Goal: Task Accomplishment & Management: Use online tool/utility

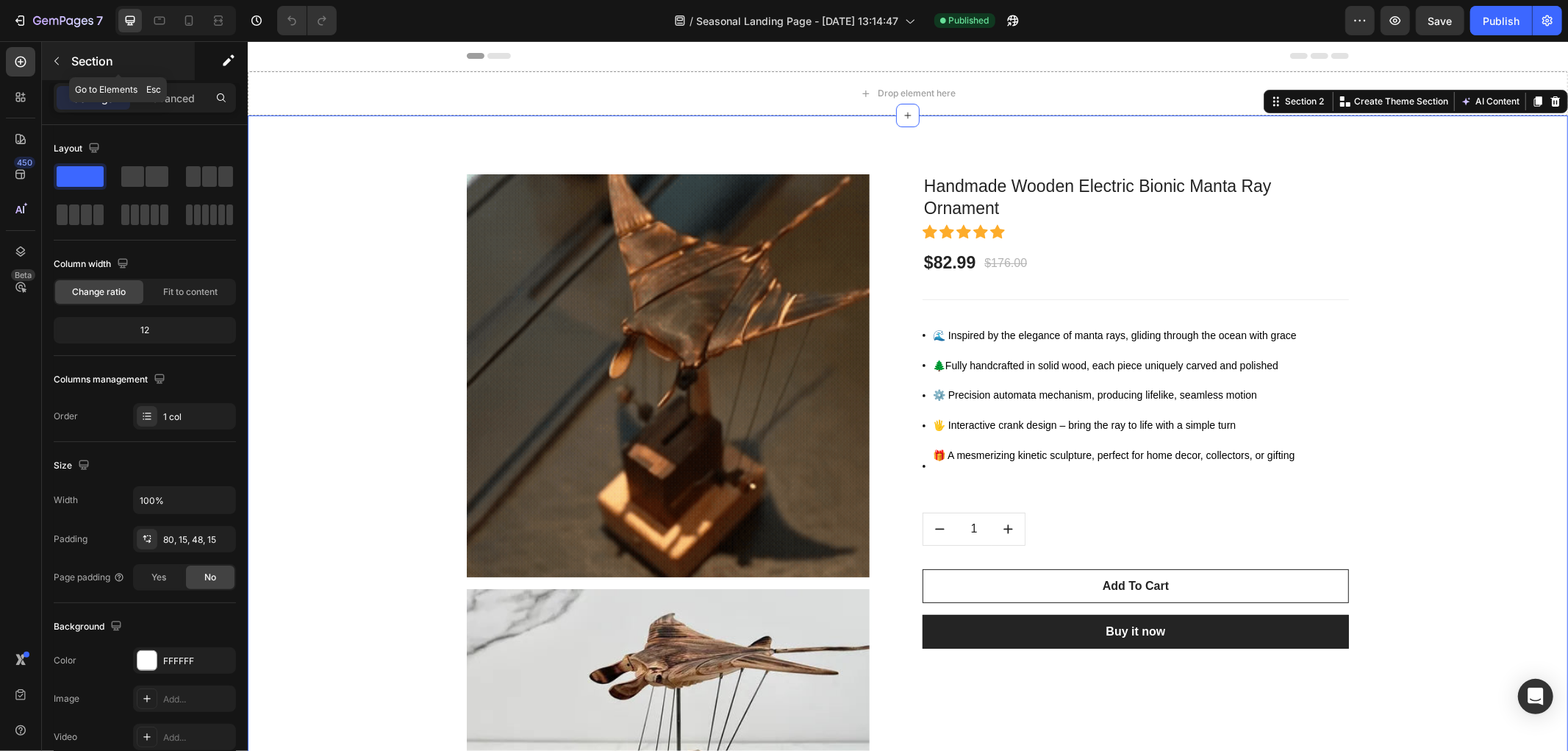
click at [54, 59] on icon "button" at bounding box center [56, 60] width 12 height 12
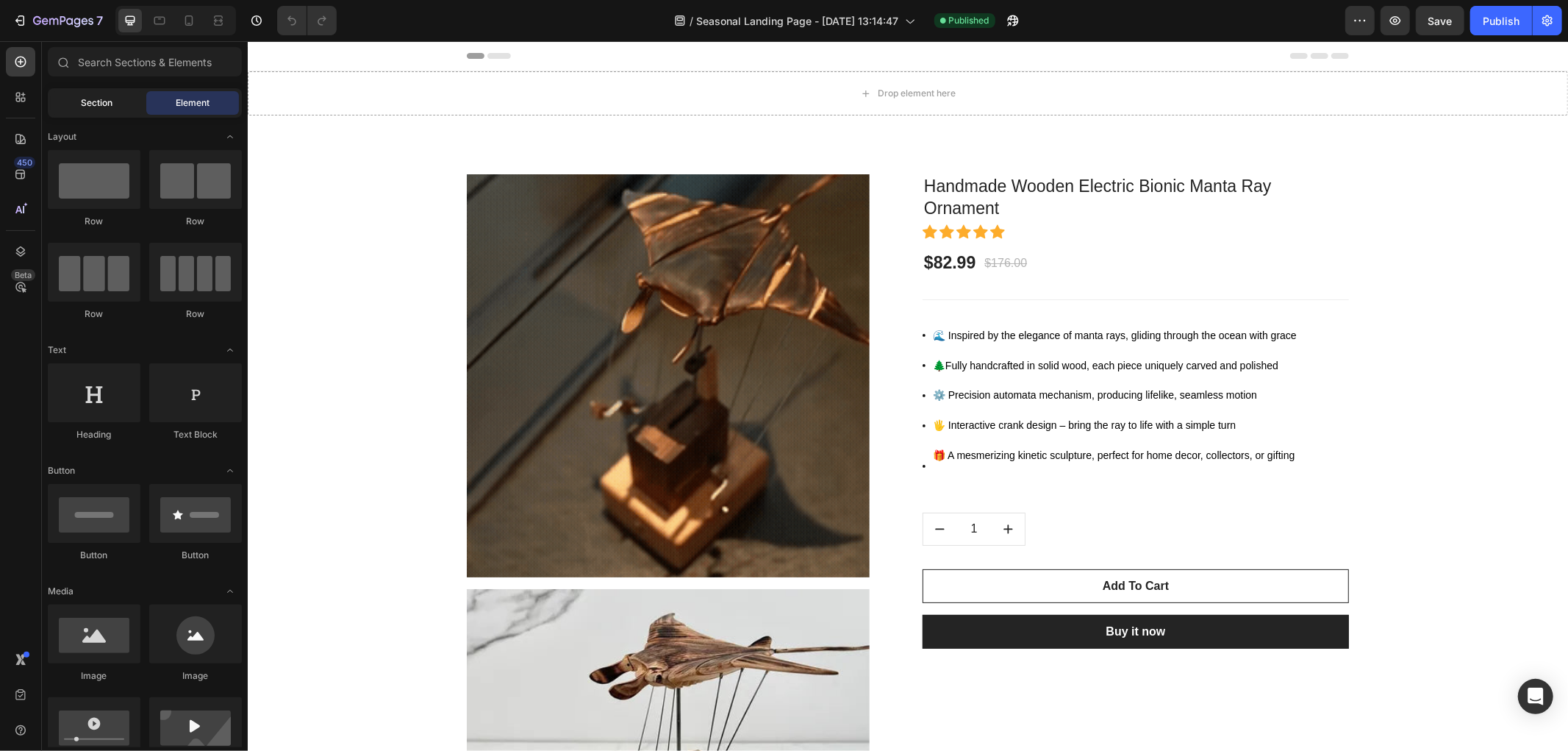
click at [86, 98] on span "Section" at bounding box center [97, 103] width 32 height 14
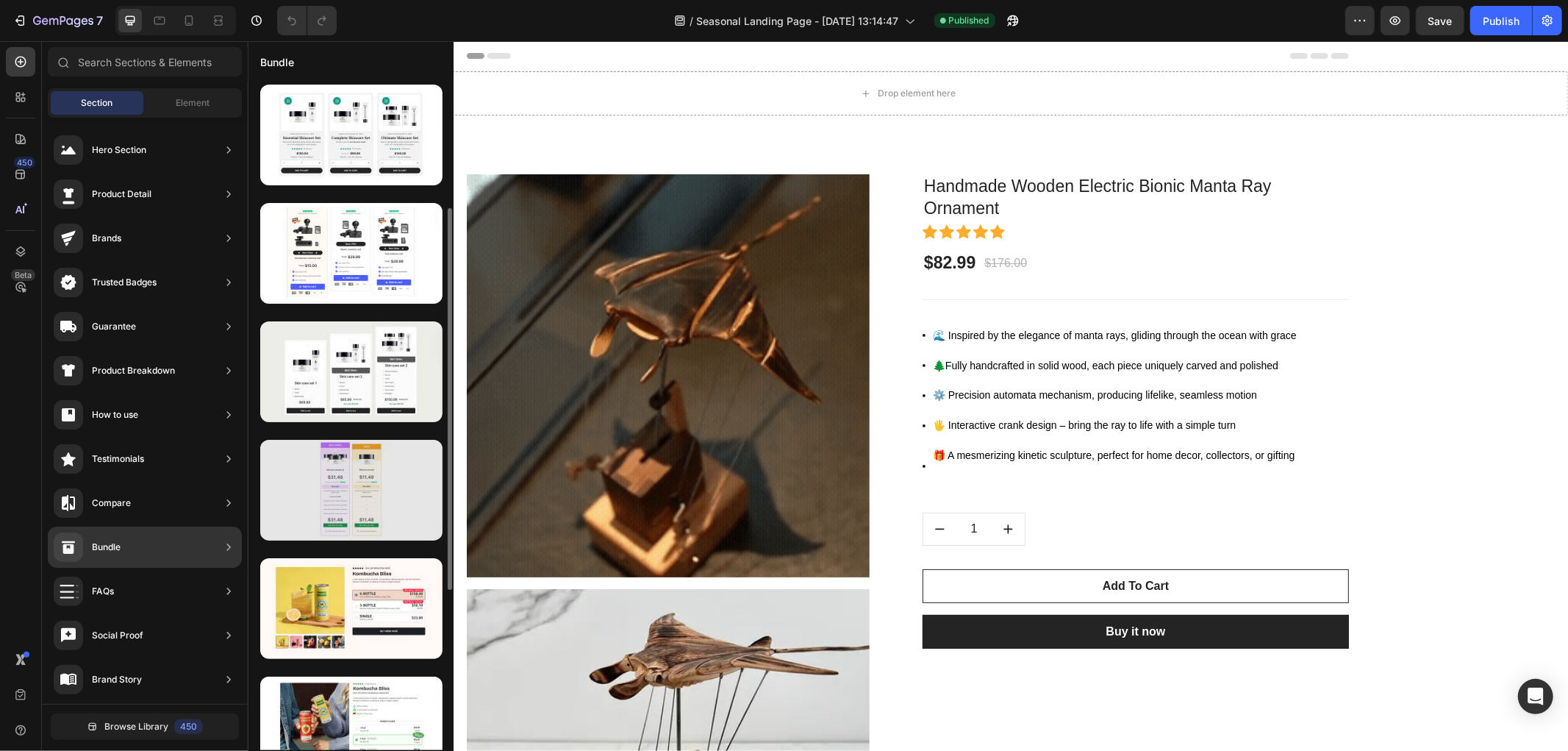
scroll to position [245, 0]
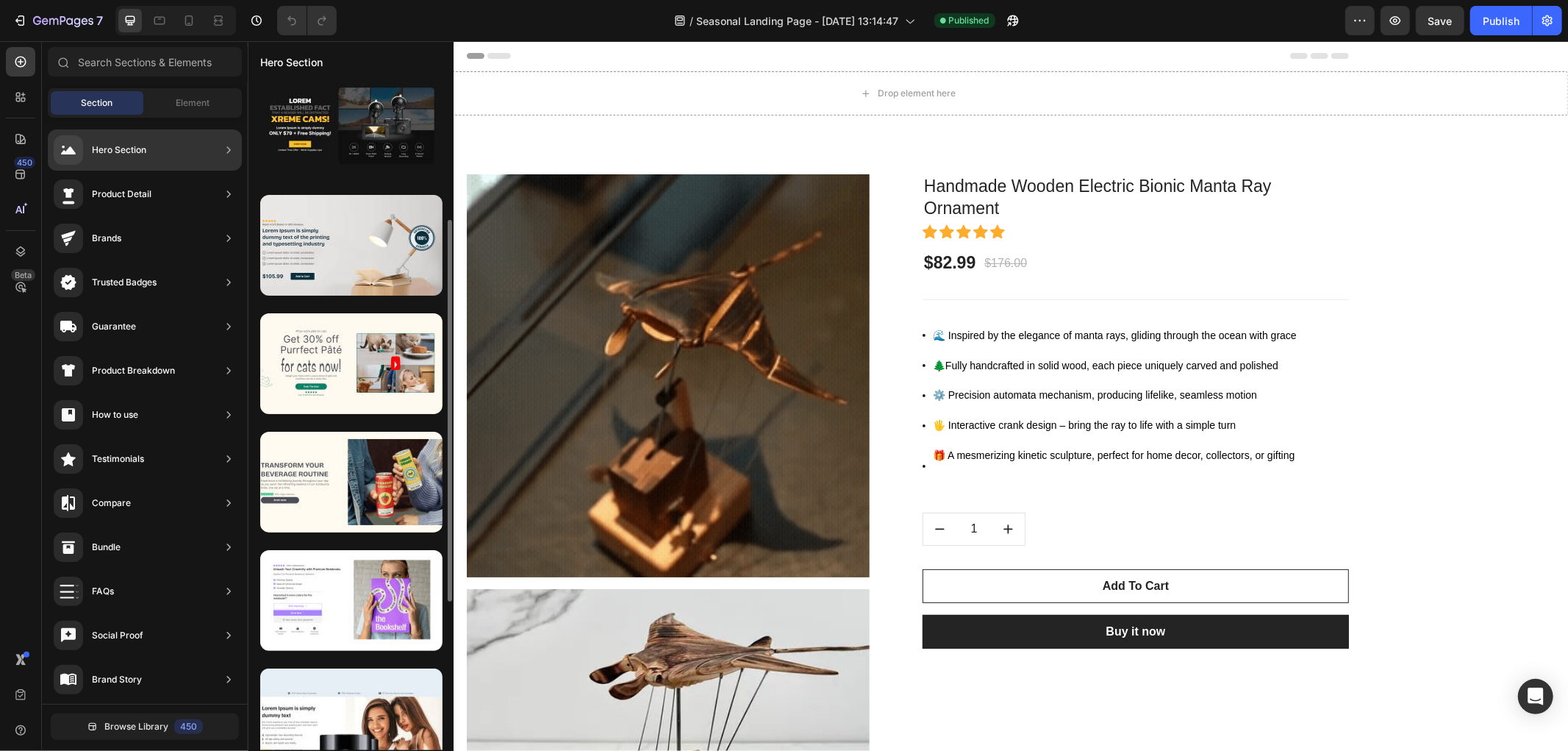
click at [194, 197] on div "Product Detail" at bounding box center [144, 195] width 194 height 41
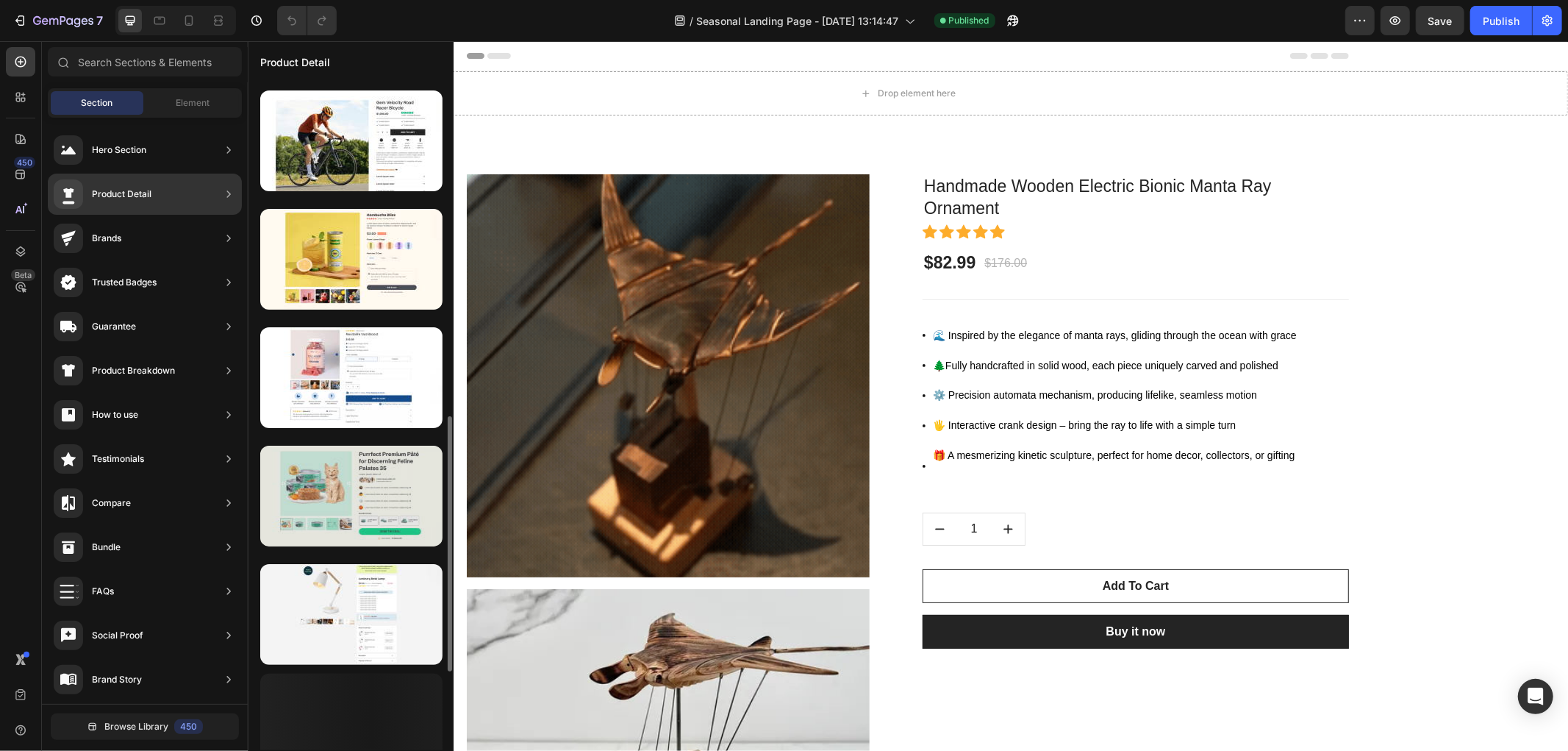
scroll to position [668, 0]
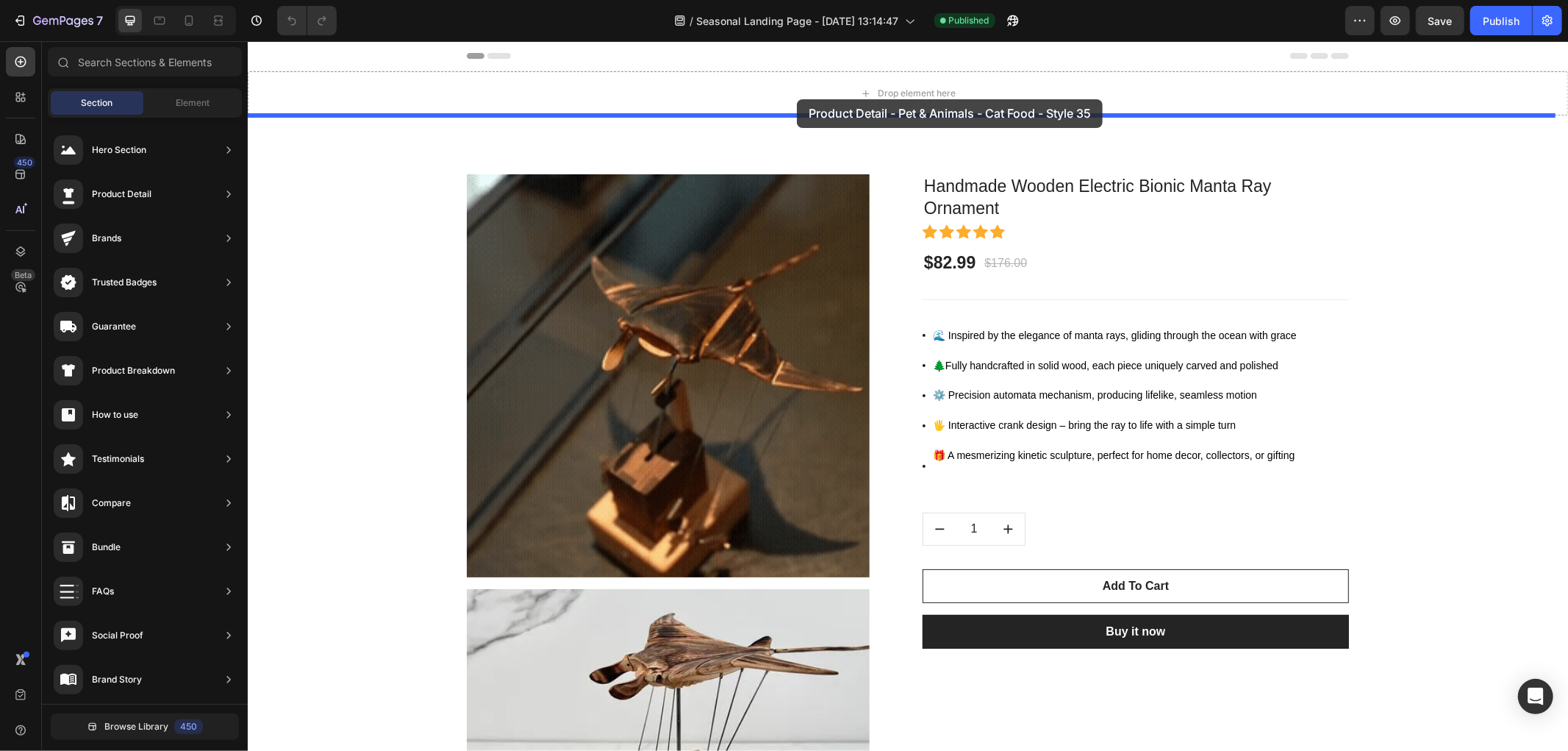
drag, startPoint x: 617, startPoint y: 454, endPoint x: 797, endPoint y: 98, distance: 398.9
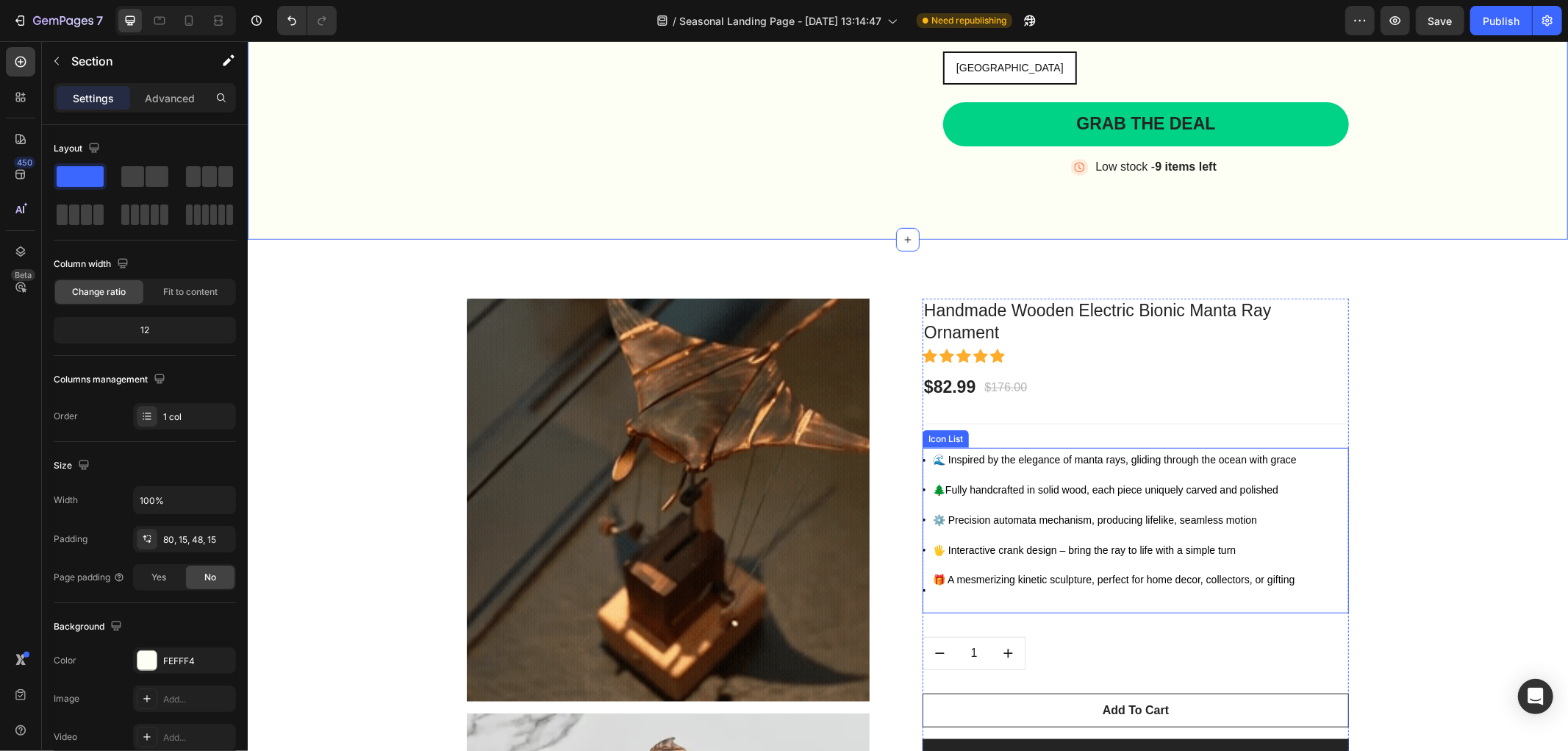
scroll to position [245, 0]
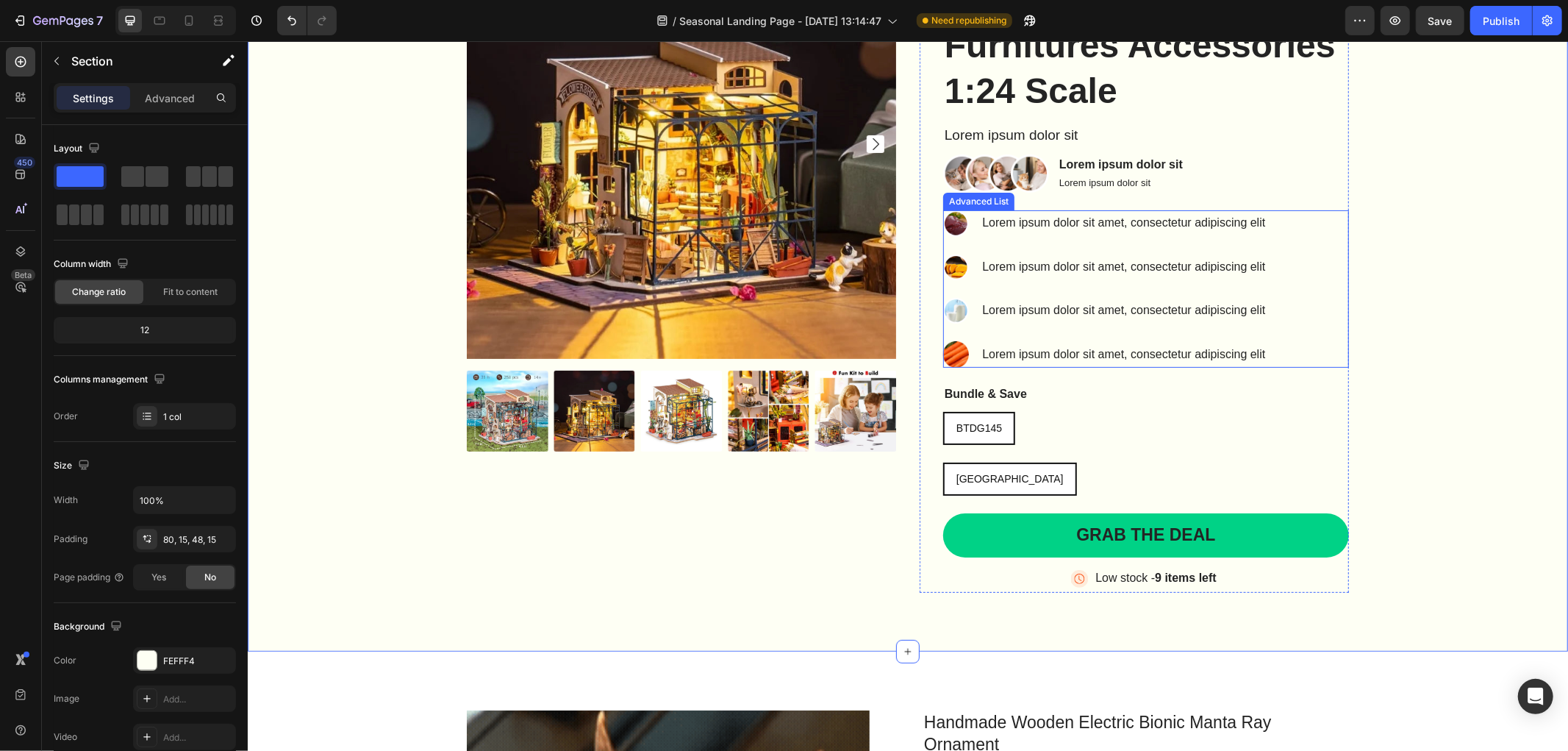
click at [1017, 234] on li "Image Lorem ipsum dolor sit amet, consectetur adipiscing elit Text Block" at bounding box center [1106, 223] width 327 height 26
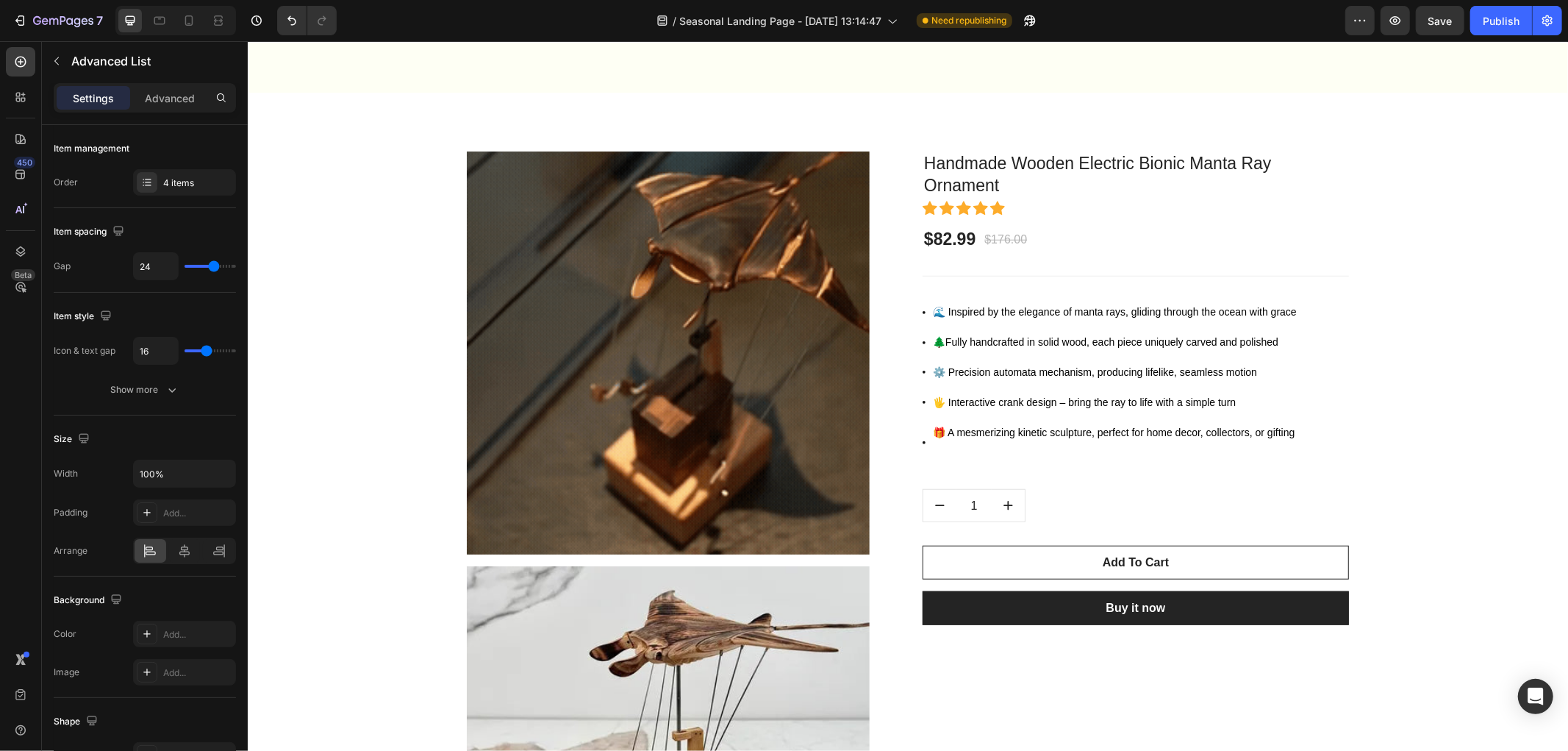
scroll to position [817, 0]
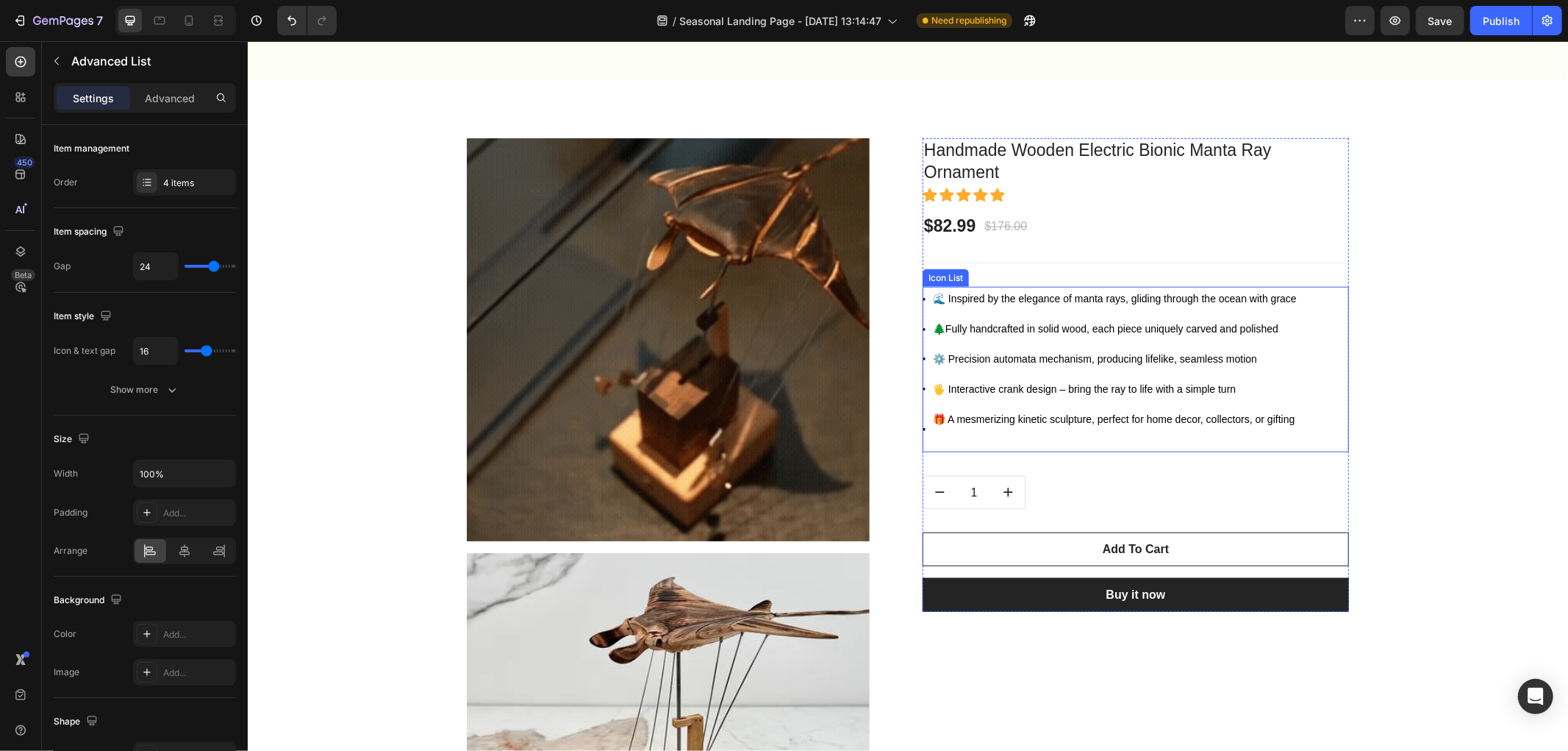
click at [1314, 334] on div "Icon 🌊 Inspired by the elegance of manta rays, gliding through the ocean with g…" at bounding box center [1129, 369] width 426 height 166
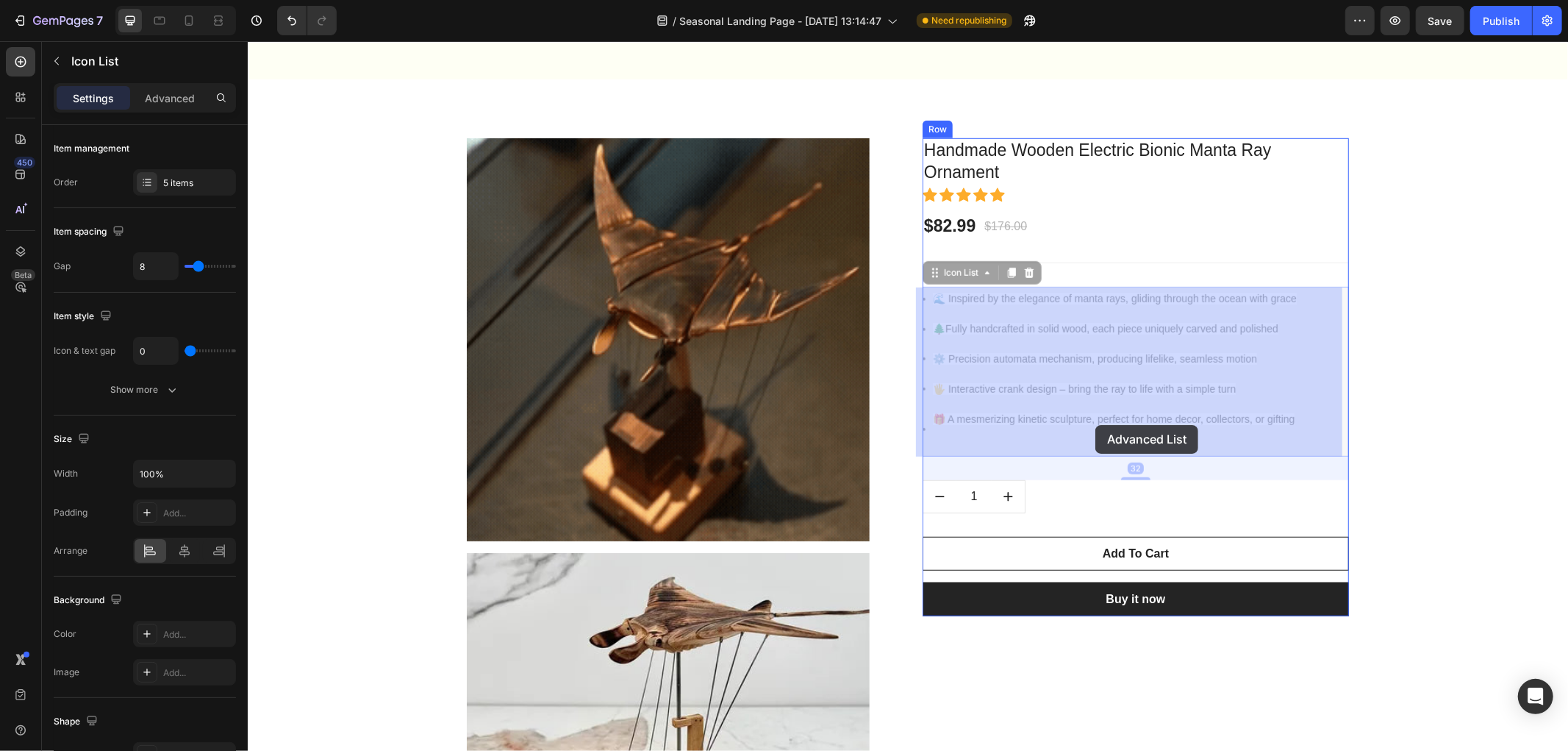
drag, startPoint x: 1312, startPoint y: 434, endPoint x: 1095, endPoint y: 425, distance: 217.2
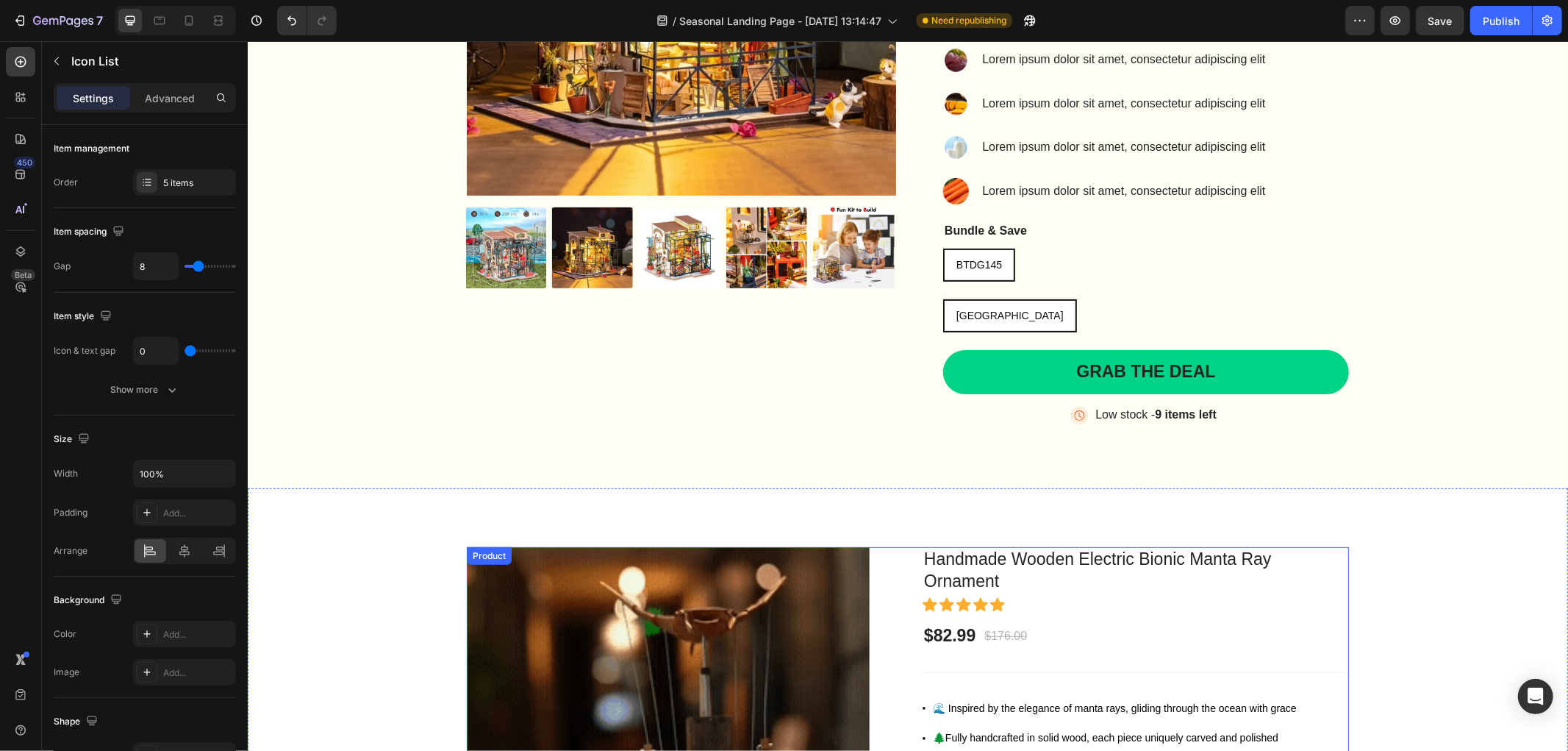
scroll to position [0, 0]
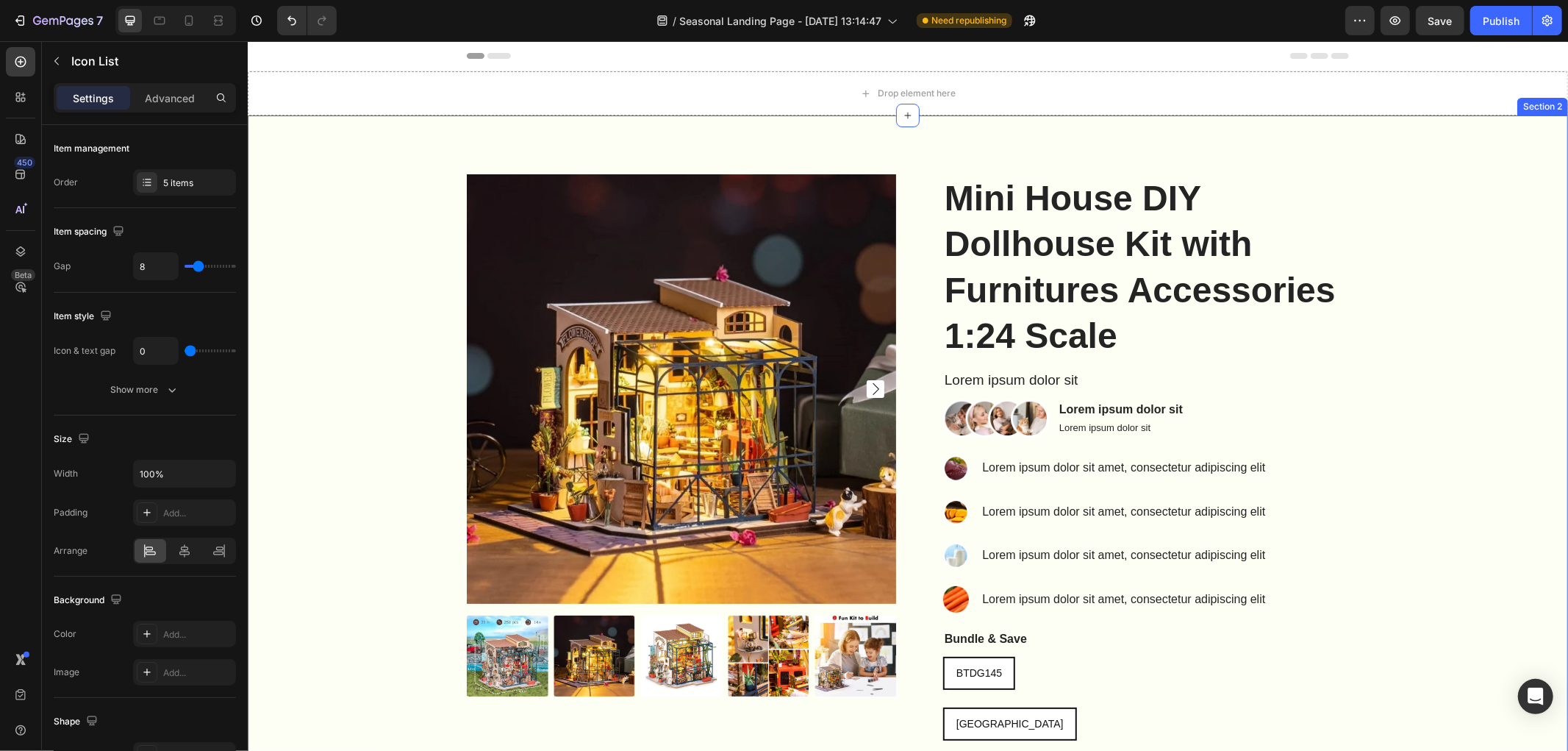
click at [650, 144] on div "Product Images Mini House DIY Dollhouse Kit with Furnitures Accessories 1:24 Sc…" at bounding box center [907, 505] width 1320 height 781
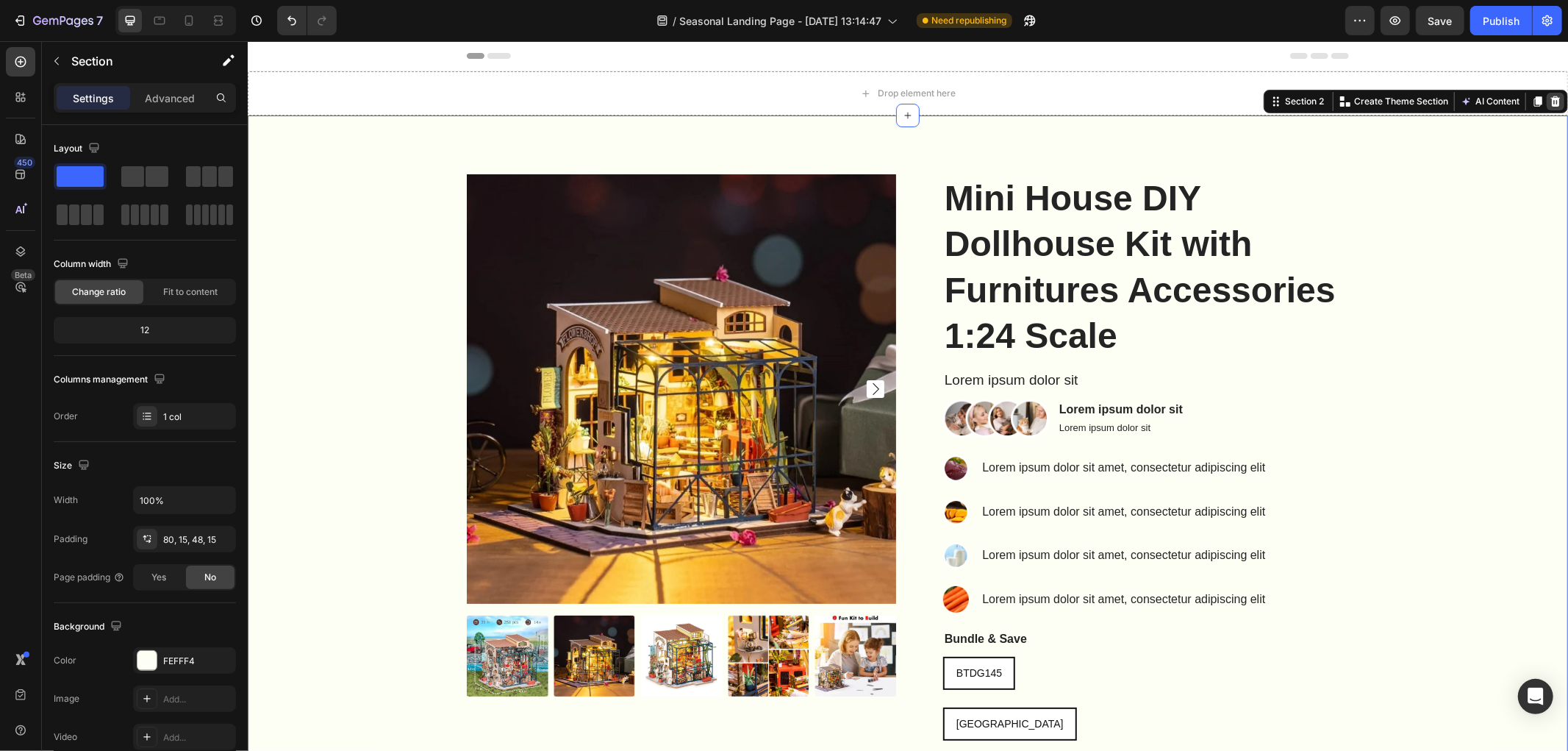
click at [1551, 100] on icon at bounding box center [1555, 100] width 10 height 10
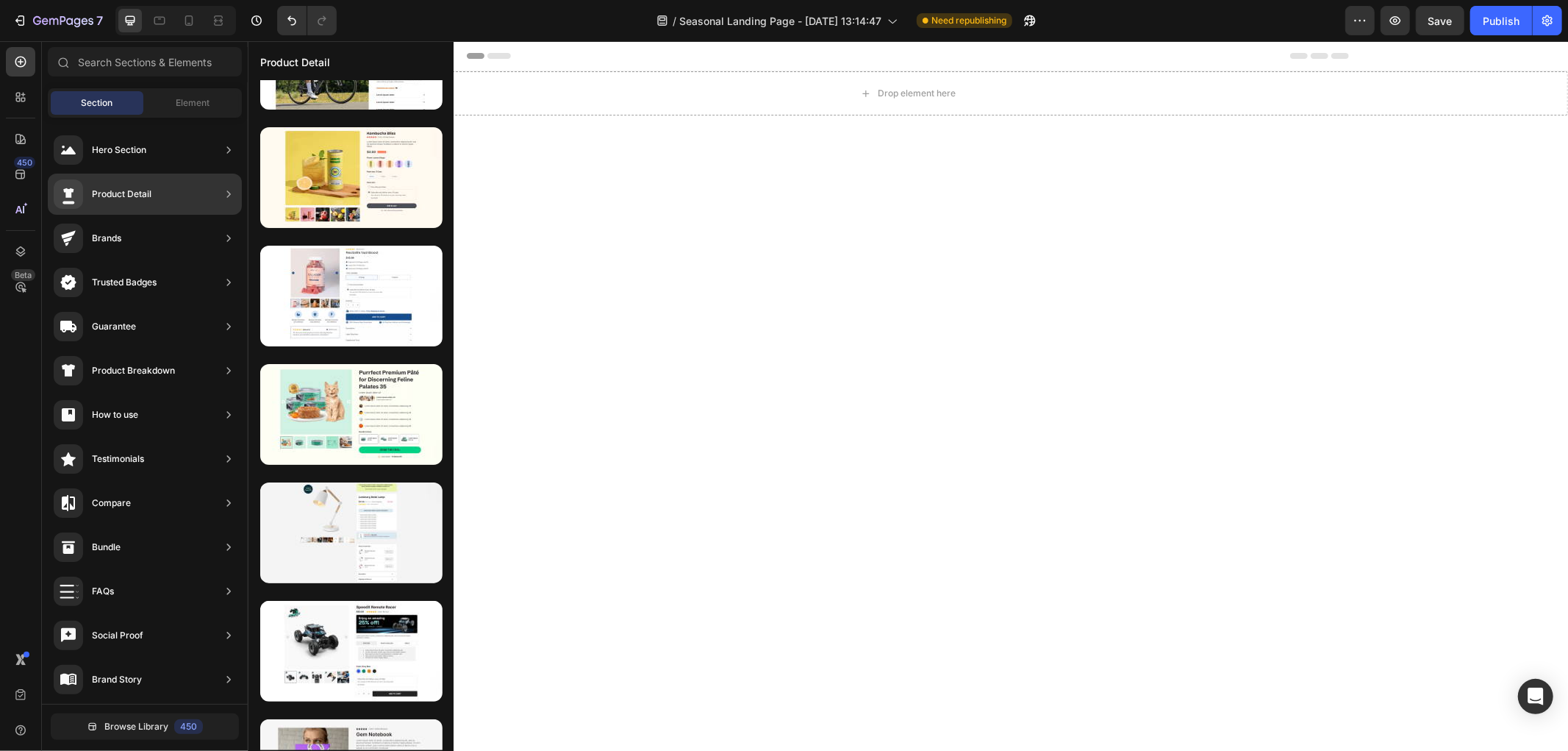
scroll to position [505, 0]
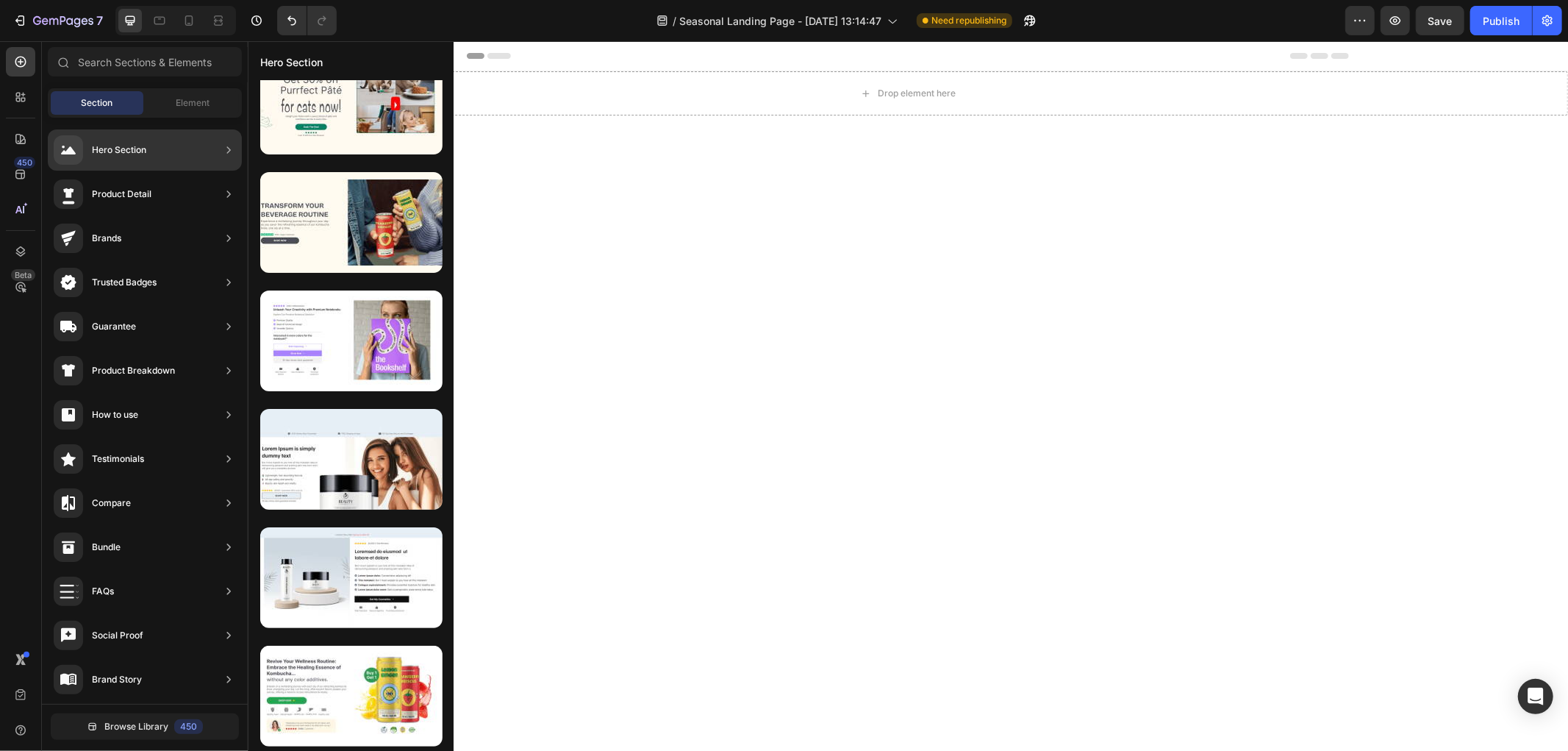
click at [130, 199] on div "Product Detail" at bounding box center [122, 194] width 59 height 14
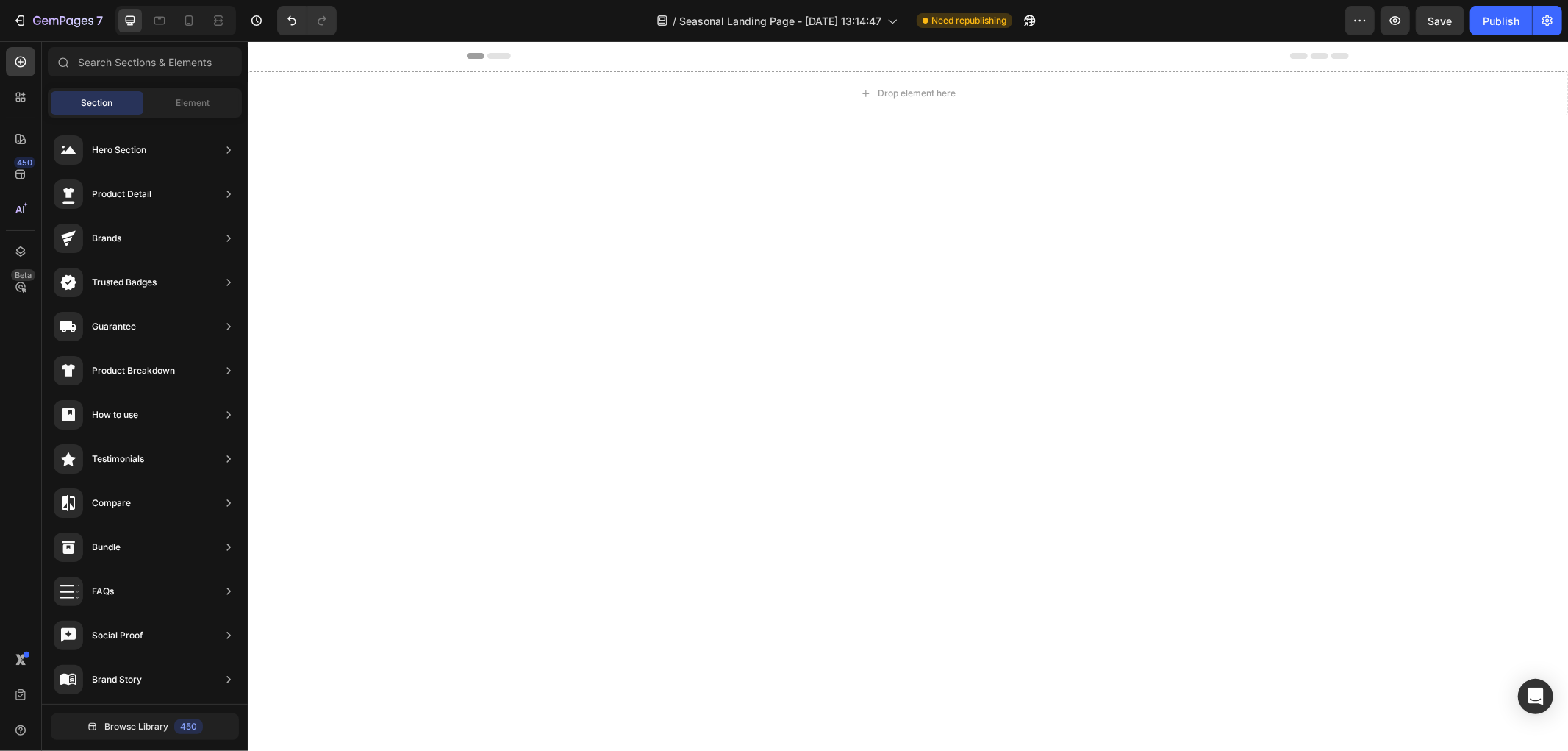
scroll to position [0, 0]
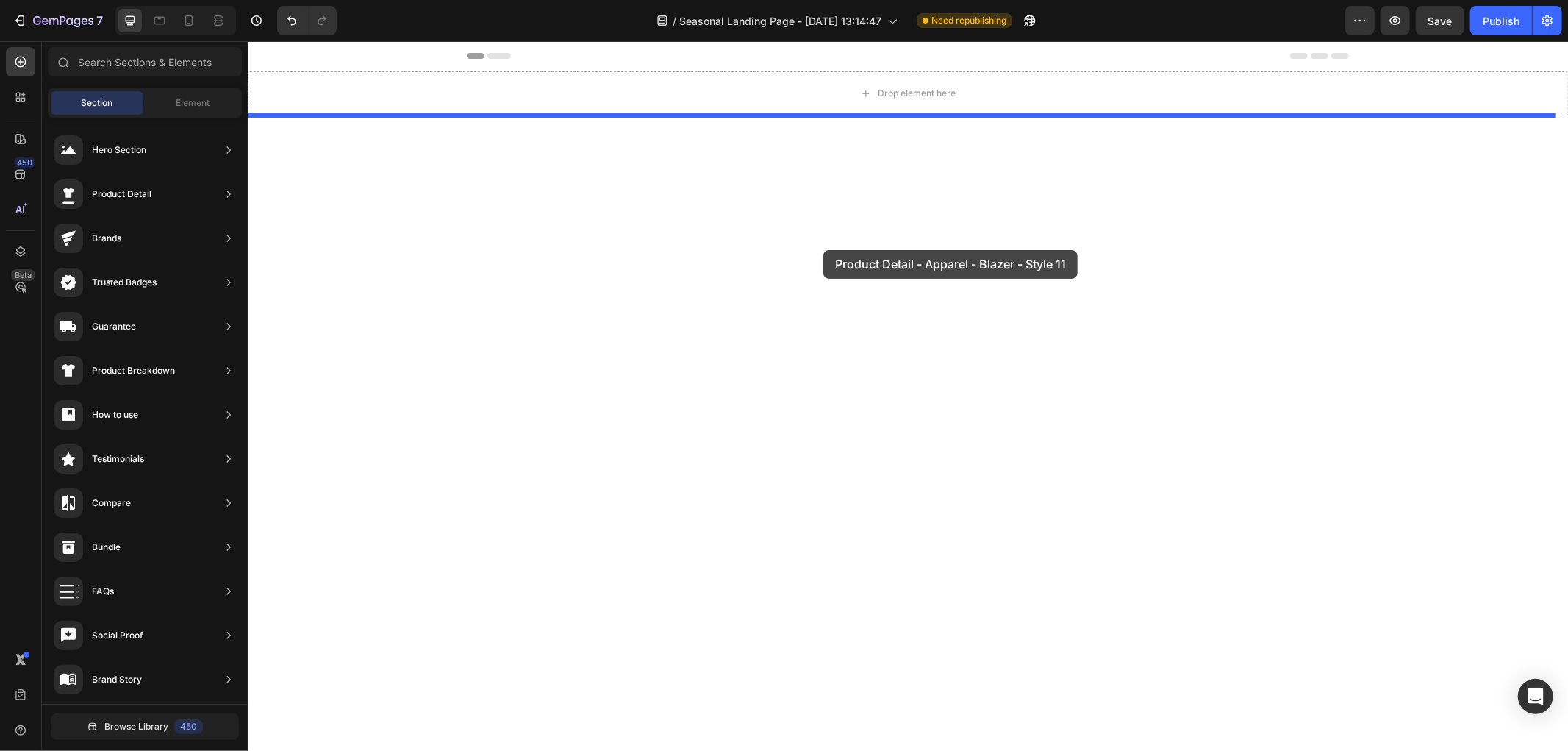
drag, startPoint x: 694, startPoint y: 316, endPoint x: 904, endPoint y: 251, distance: 219.8
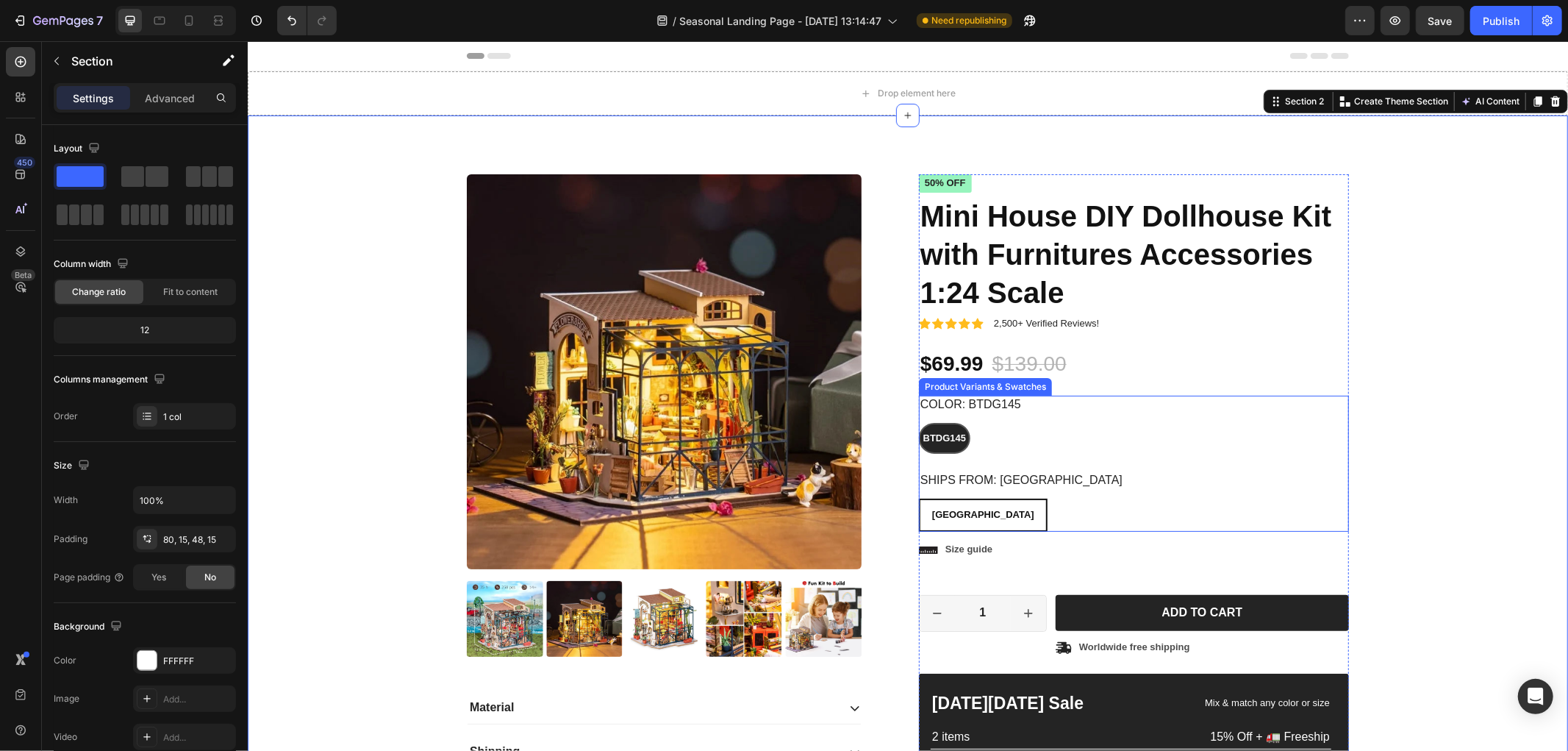
click at [1097, 445] on div "BTDG145 BTDG145 BTDG145" at bounding box center [1133, 437] width 430 height 31
radio input "false"
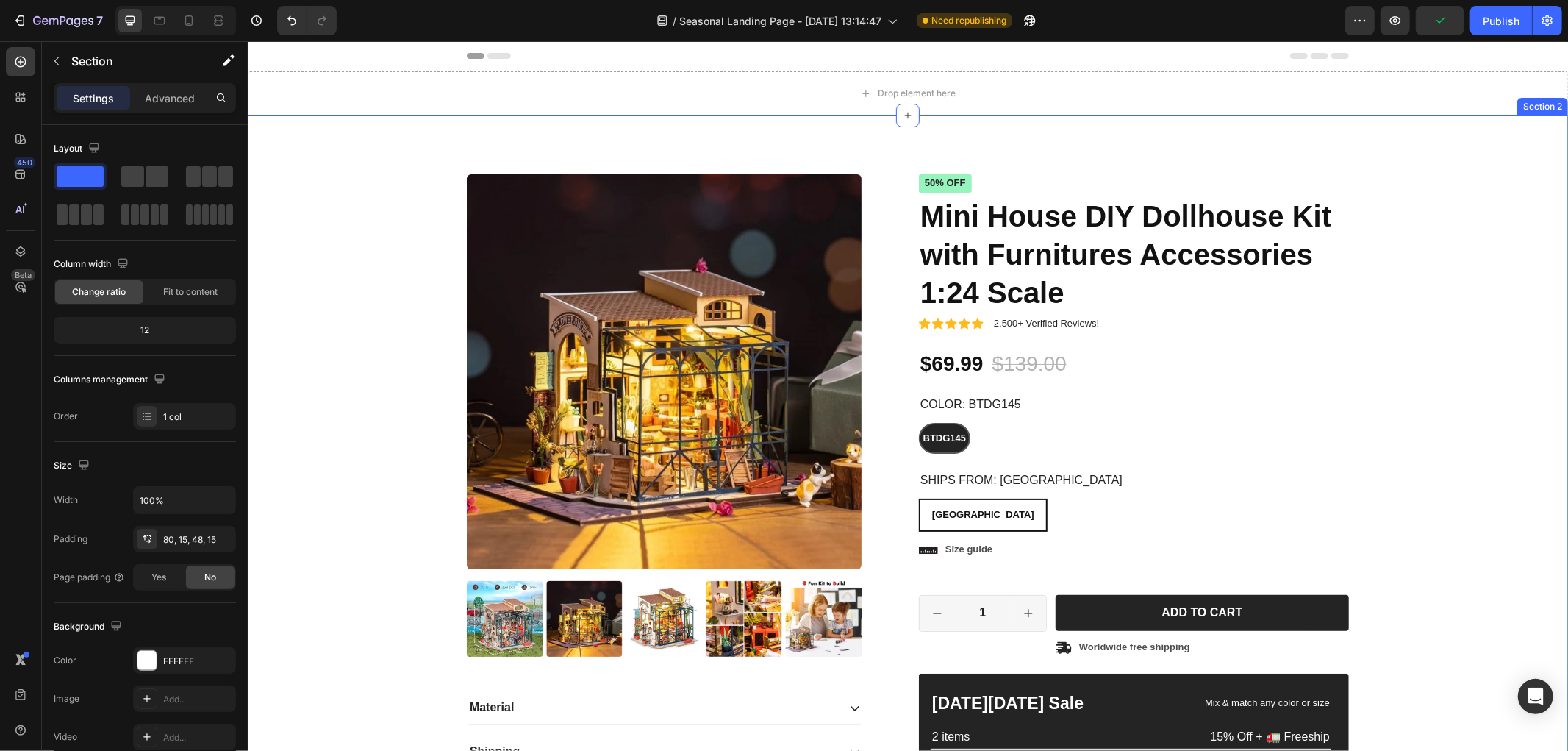
click at [340, 151] on div "Product Images Material Shipping Care instruction Accordion Icon Icon Icon Icon…" at bounding box center [907, 531] width 1320 height 834
click at [1551, 105] on icon at bounding box center [1555, 100] width 10 height 10
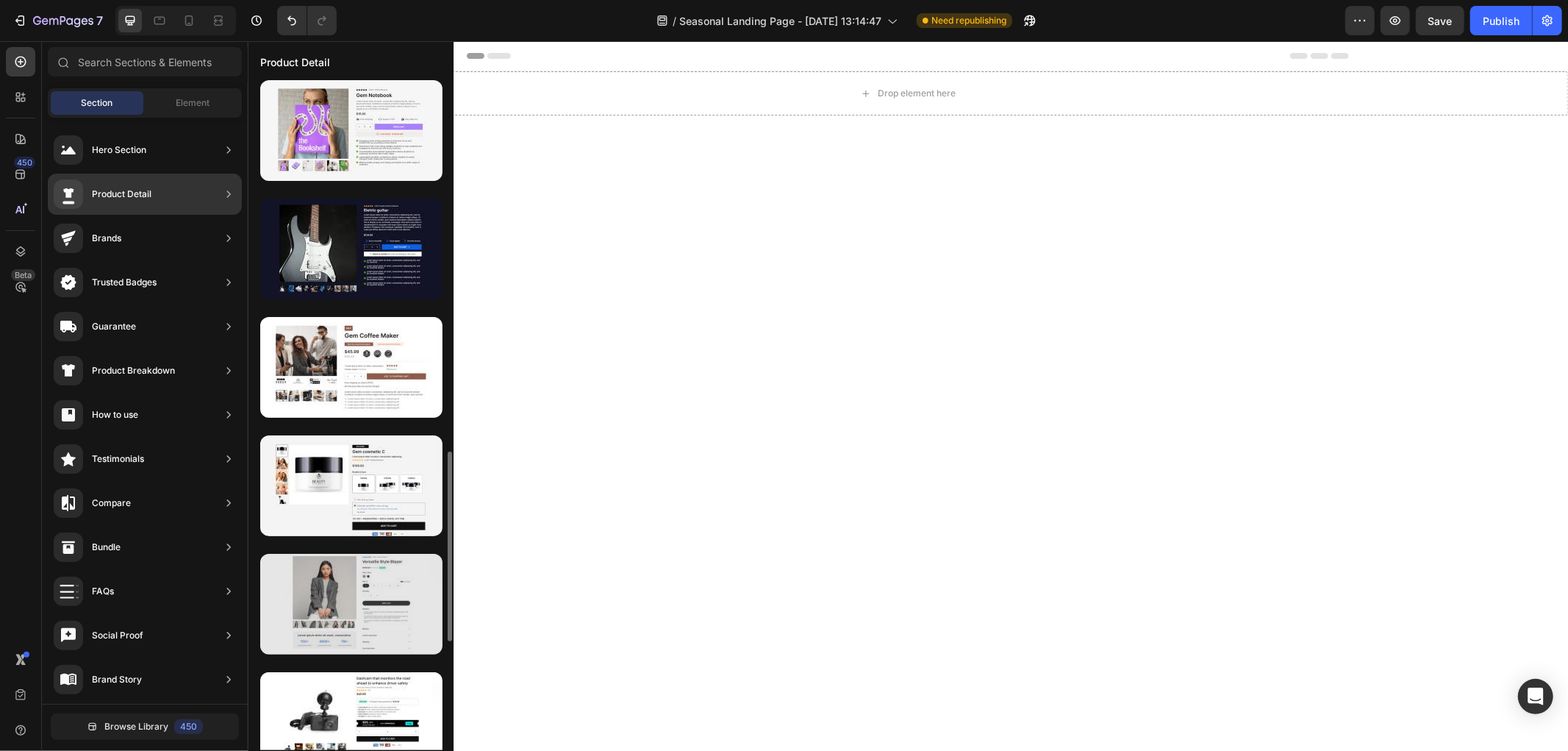
scroll to position [1471, 0]
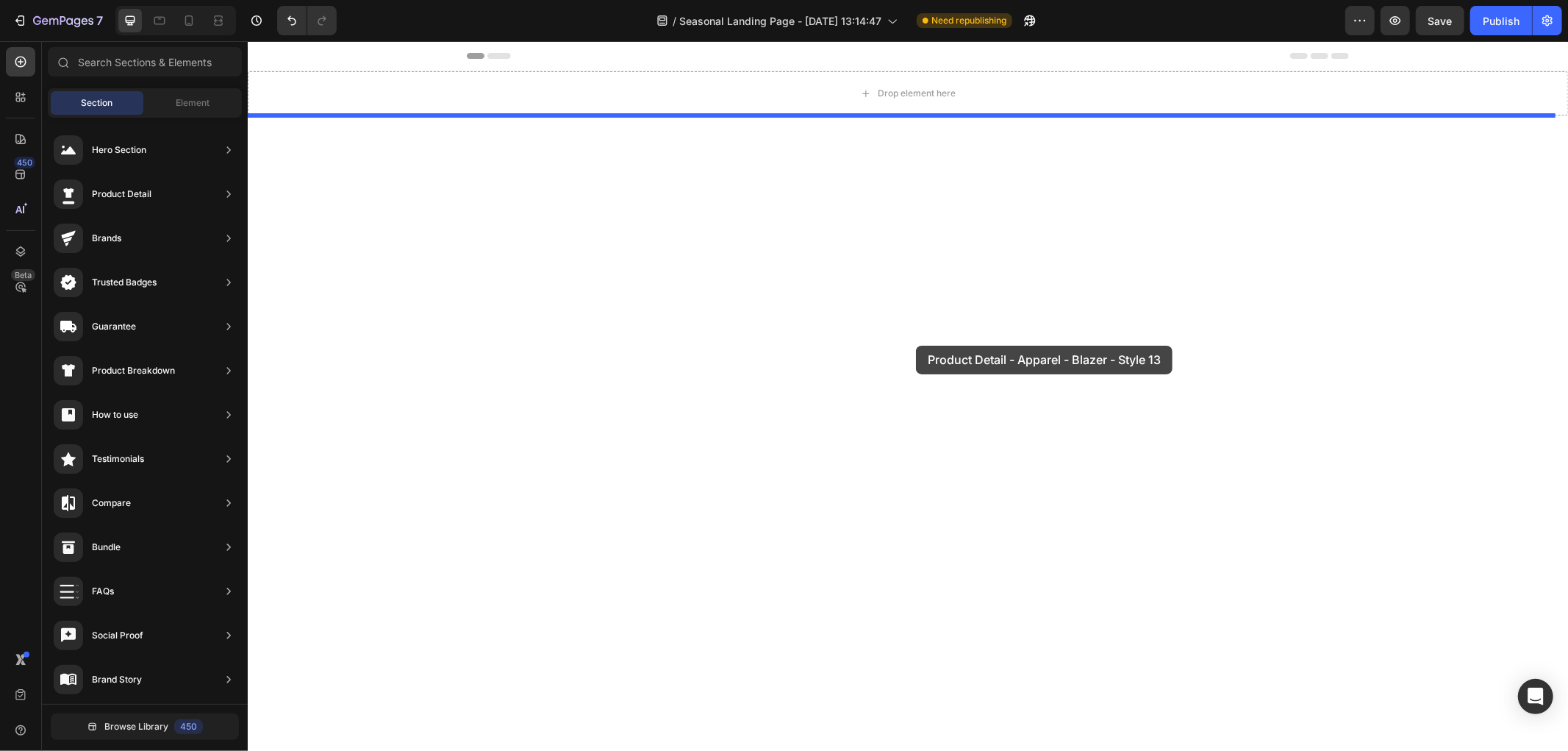
drag, startPoint x: 584, startPoint y: 501, endPoint x: 916, endPoint y: 345, distance: 366.8
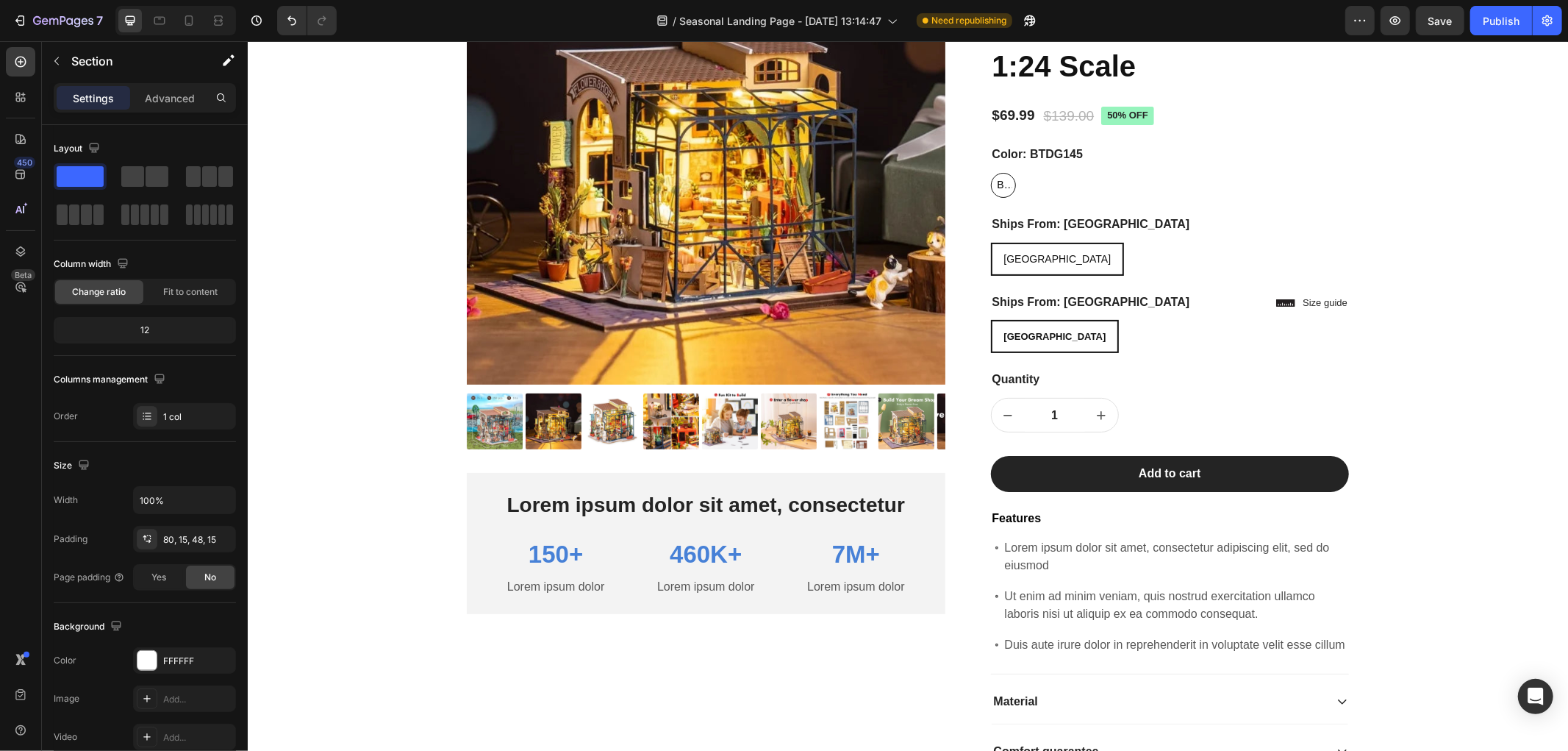
scroll to position [23, 0]
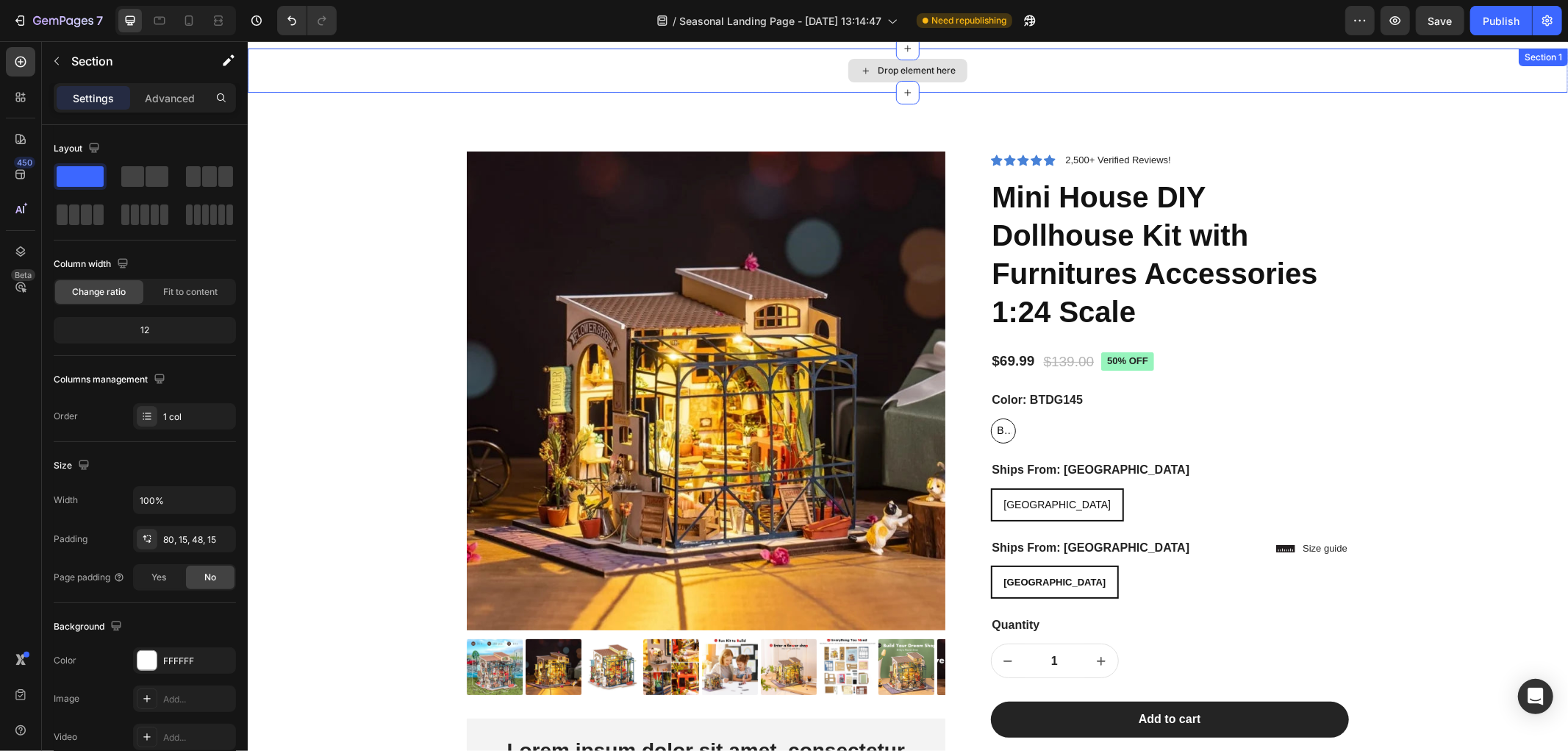
click at [350, 60] on div "Drop element here" at bounding box center [907, 69] width 1320 height 44
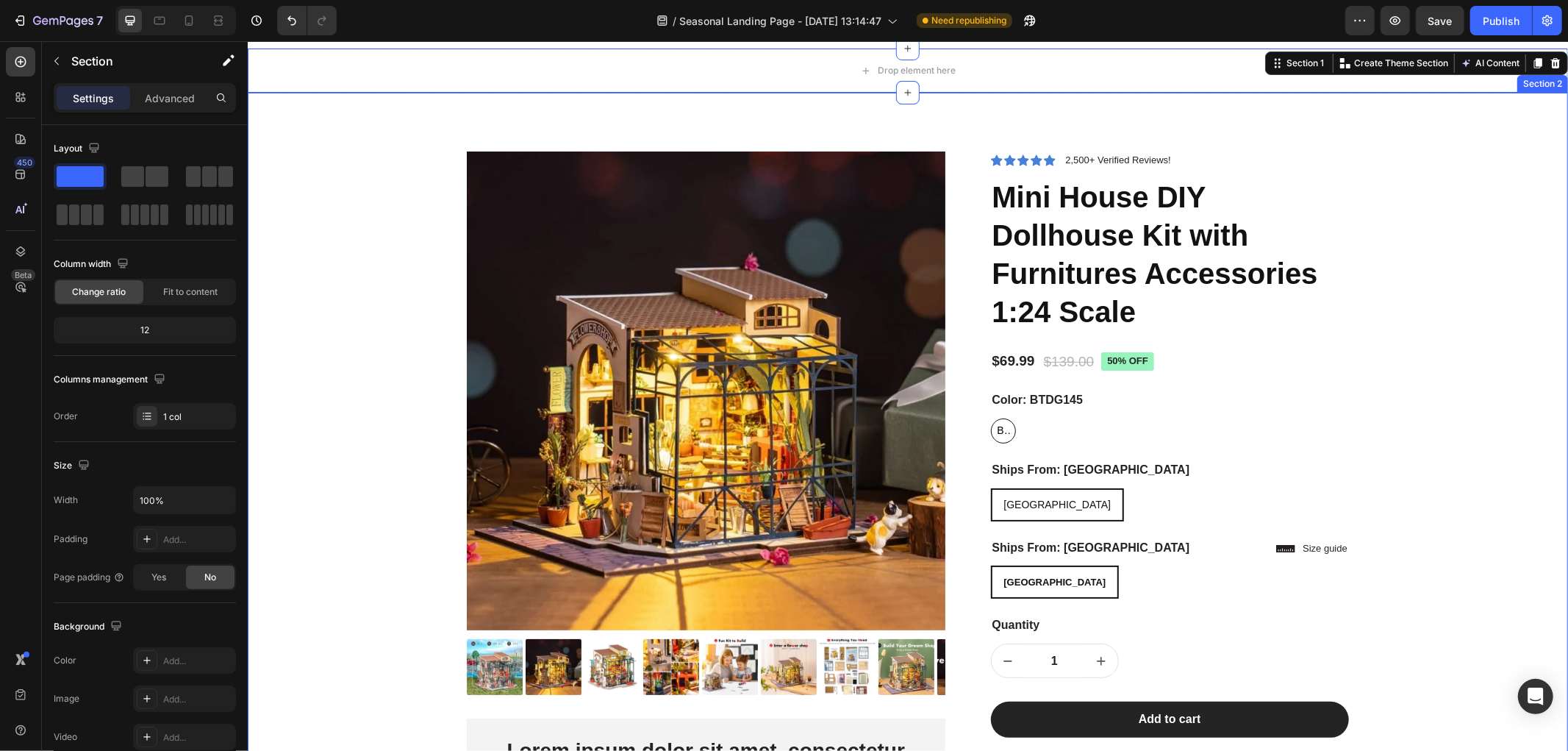
click at [354, 152] on div "Product Images Lorem ipsum dolor sit amet, consectetur Text Block 150+ Text Blo…" at bounding box center [907, 646] width 1299 height 992
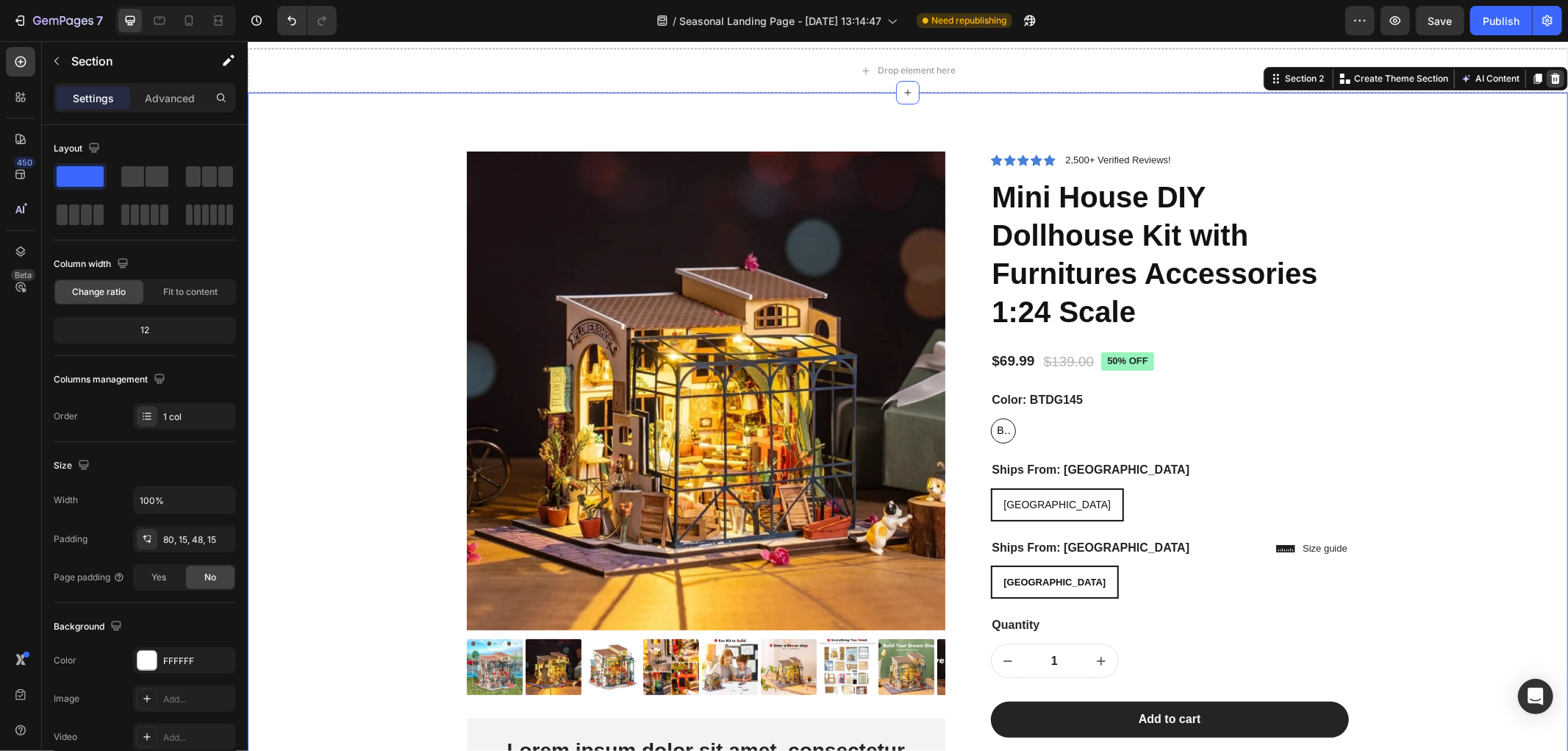
click at [1549, 78] on icon at bounding box center [1554, 78] width 12 height 12
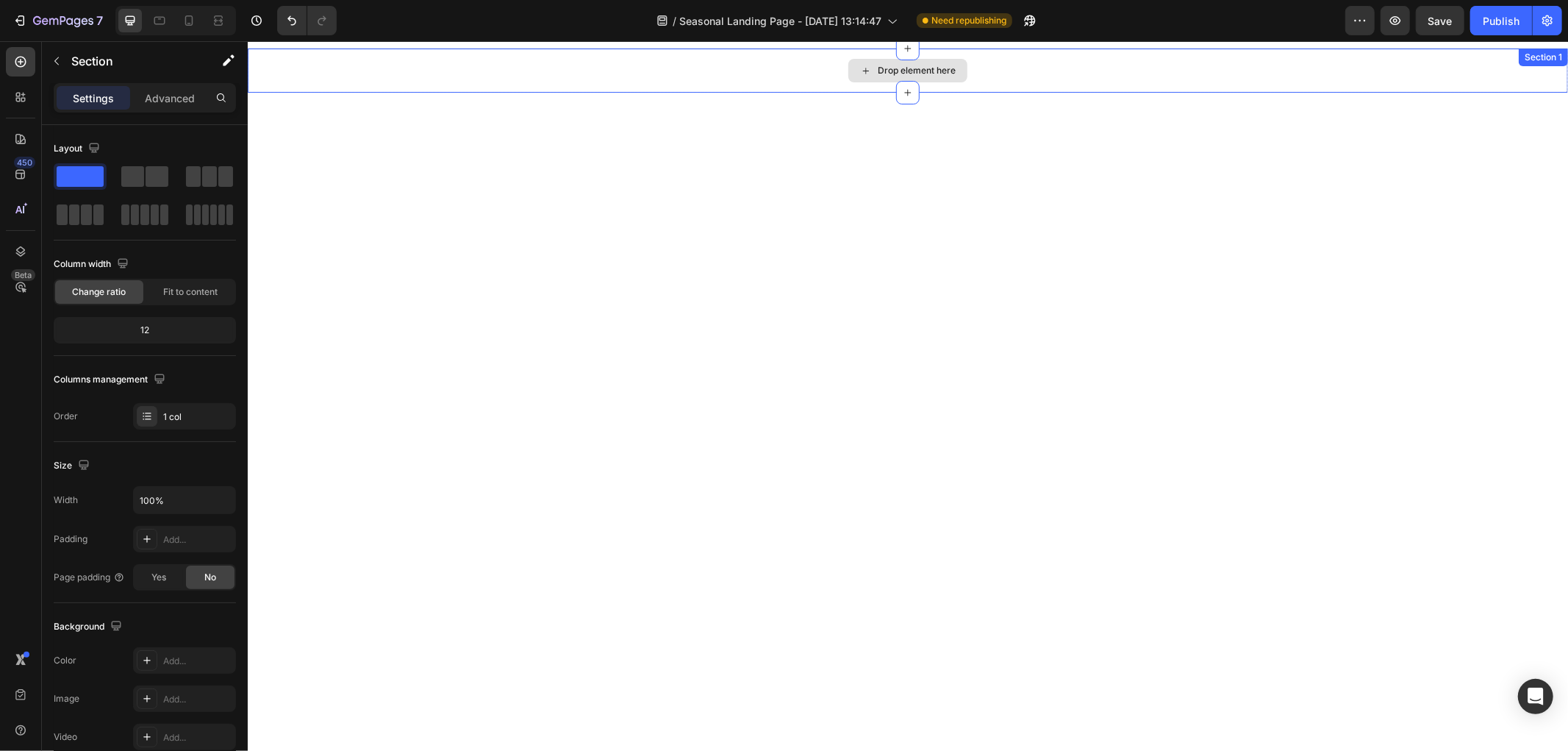
click at [1418, 77] on div "Drop element here" at bounding box center [907, 69] width 1320 height 44
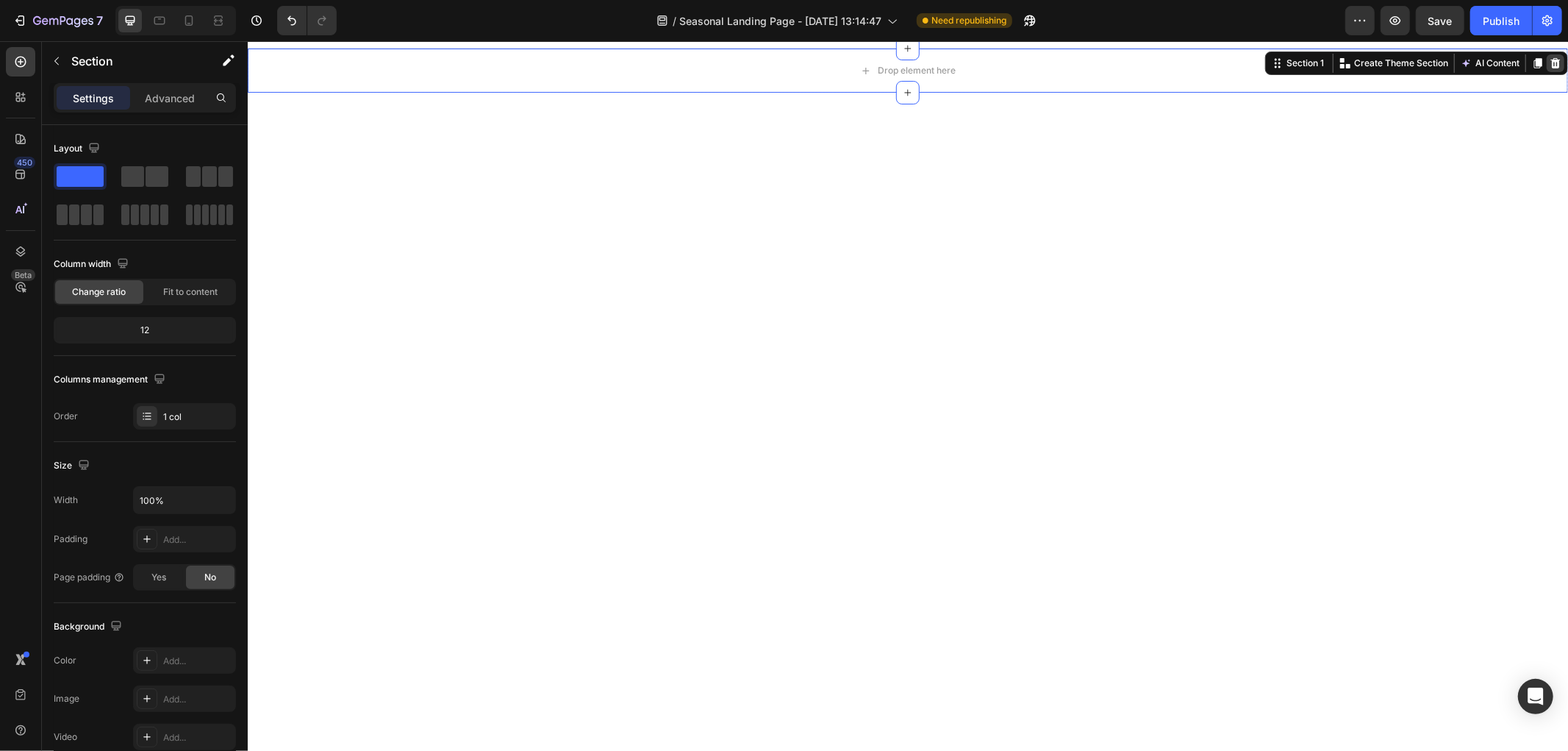
click at [1551, 64] on icon at bounding box center [1555, 62] width 10 height 10
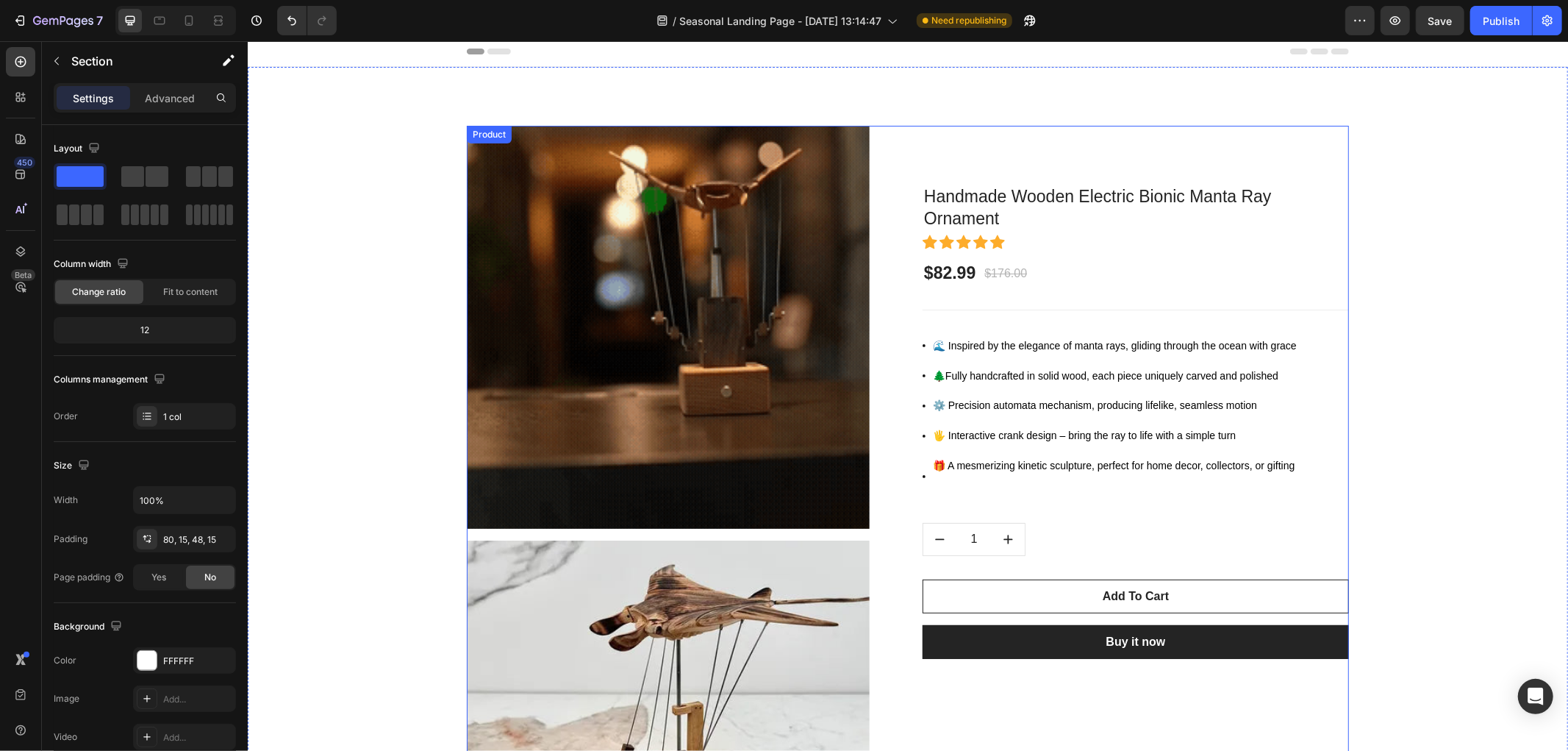
scroll to position [0, 0]
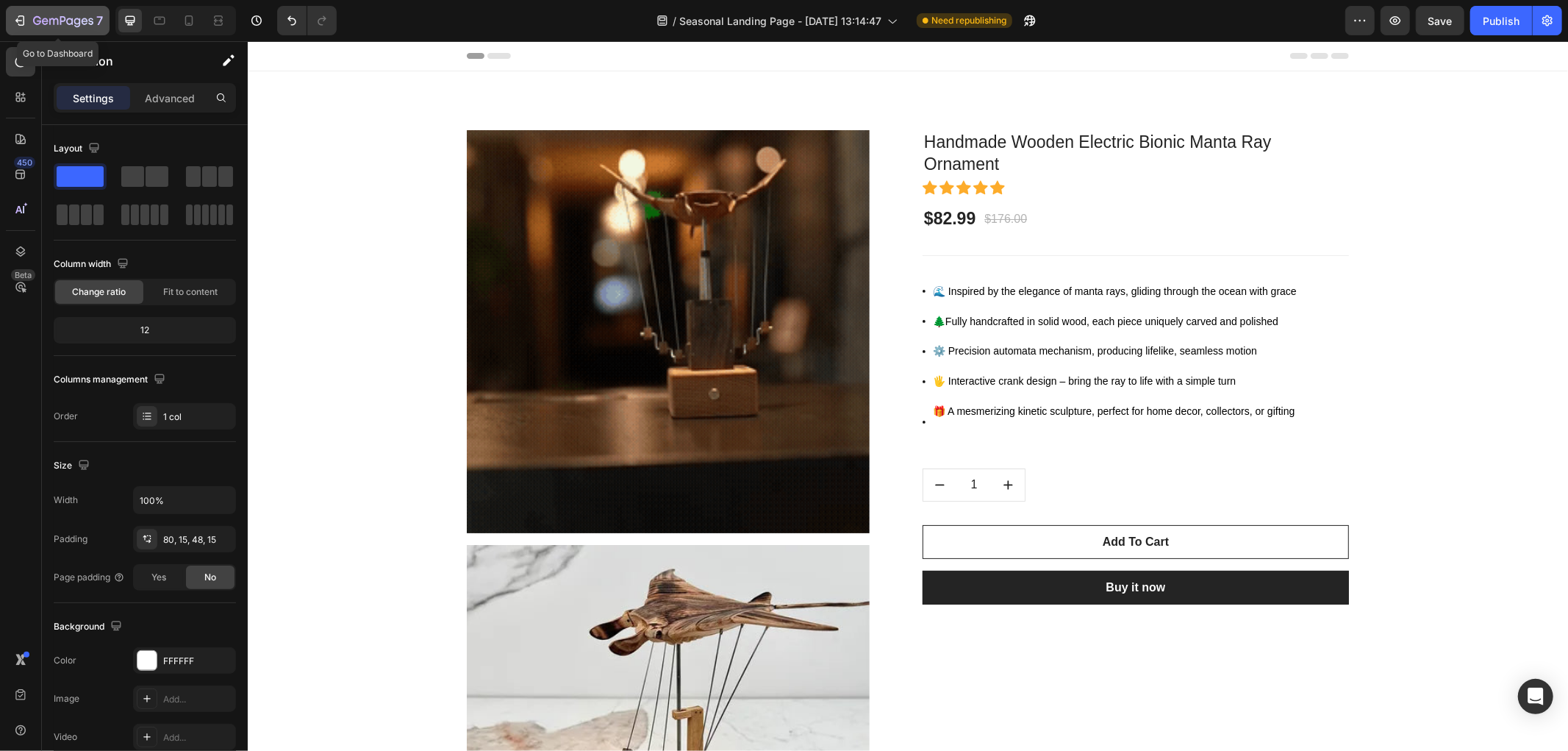
click at [23, 22] on icon "button" at bounding box center [21, 20] width 6 height 10
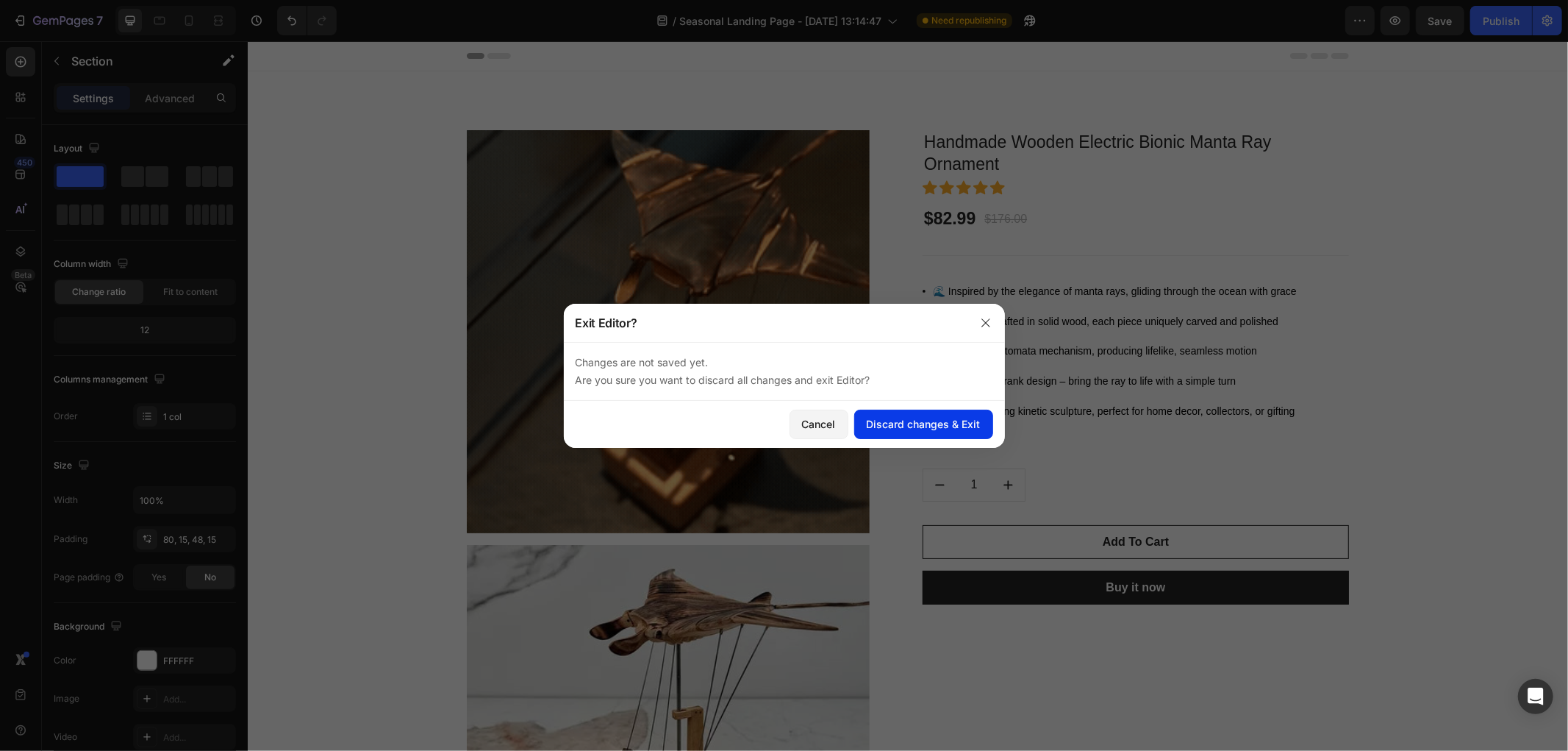
click at [898, 421] on div "Discard changes & Exit" at bounding box center [924, 424] width 114 height 15
